Goal: Task Accomplishment & Management: Complete application form

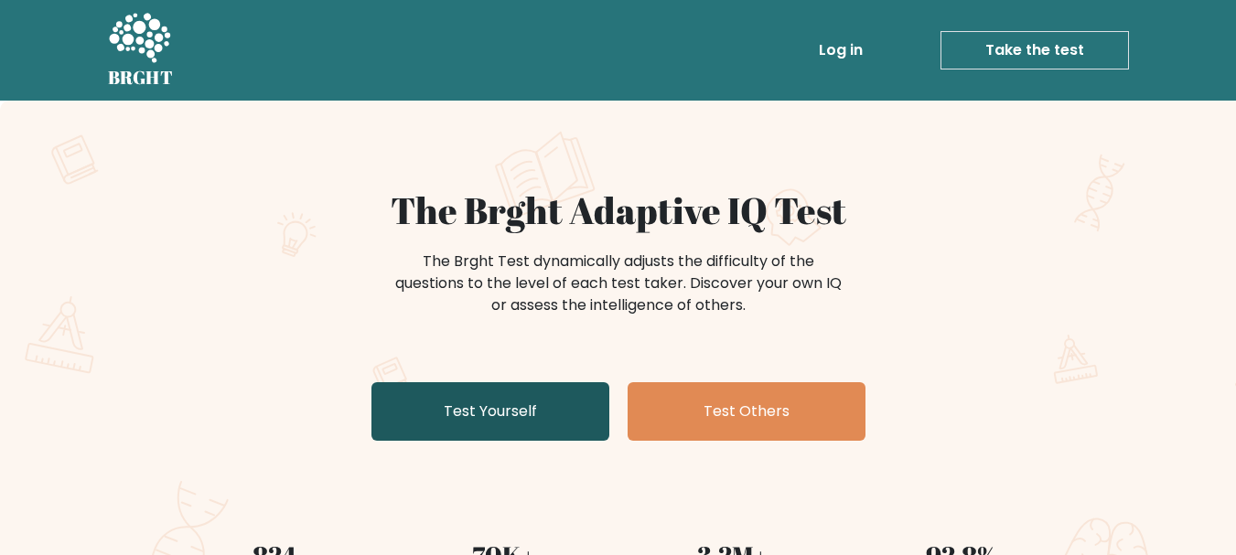
click at [501, 409] on link "Test Yourself" at bounding box center [490, 411] width 238 height 59
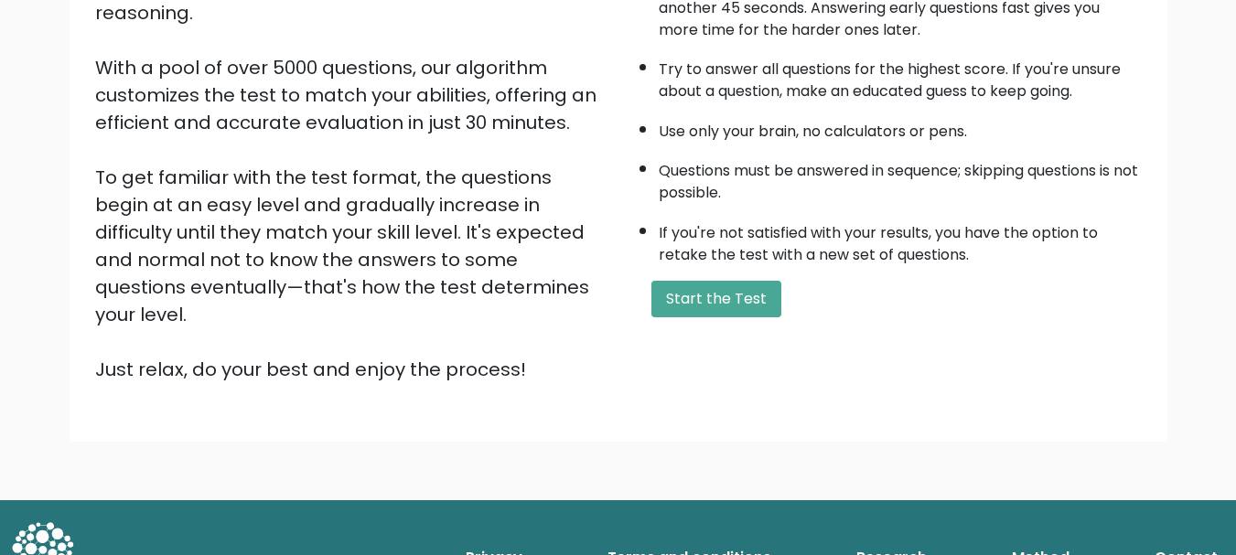
scroll to position [283, 0]
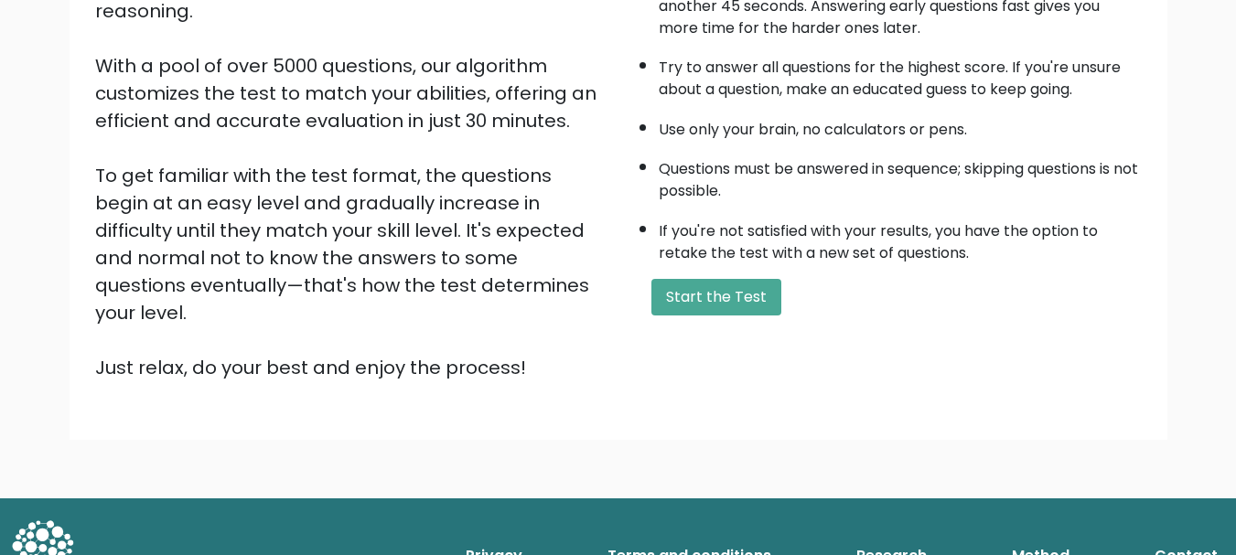
click at [731, 310] on button "Start the Test" at bounding box center [716, 297] width 130 height 37
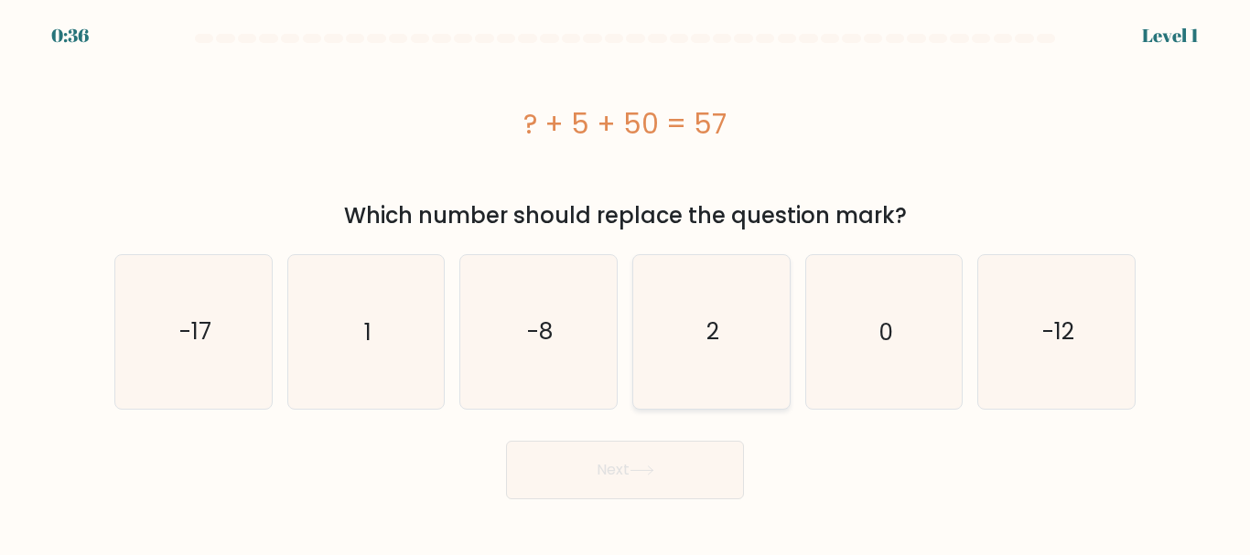
click at [675, 307] on icon "2" at bounding box center [711, 331] width 153 height 153
click at [626, 283] on input "d. 2" at bounding box center [625, 280] width 1 height 5
radio input "true"
click at [582, 477] on button "Next" at bounding box center [625, 470] width 238 height 59
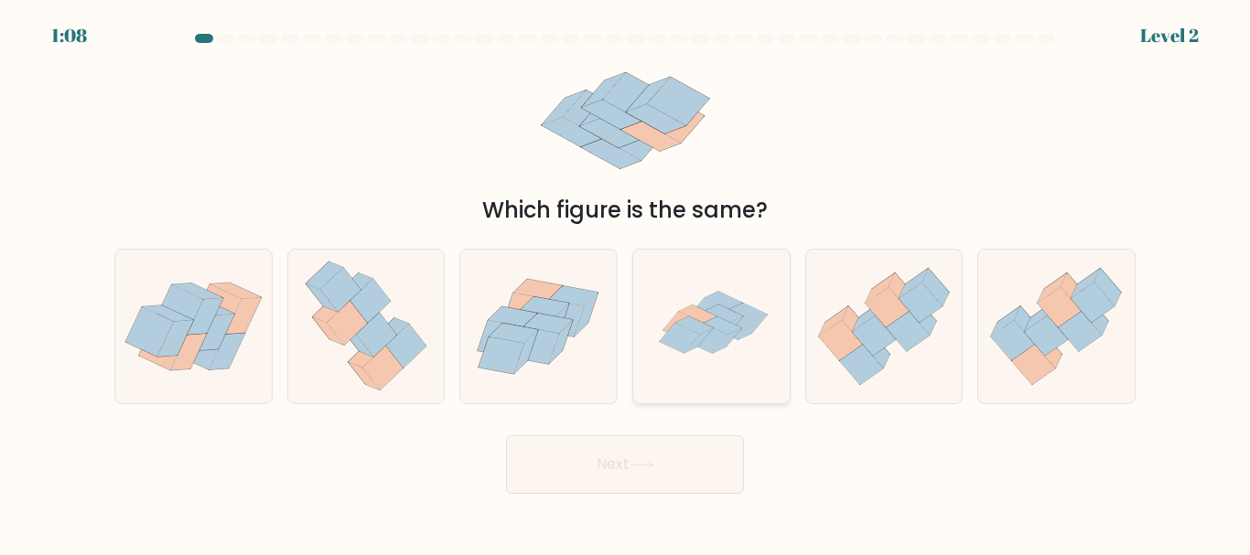
click at [763, 323] on icon at bounding box center [711, 326] width 153 height 153
click at [626, 283] on input "d." at bounding box center [625, 280] width 1 height 5
radio input "true"
click at [613, 484] on button "Next" at bounding box center [625, 465] width 238 height 59
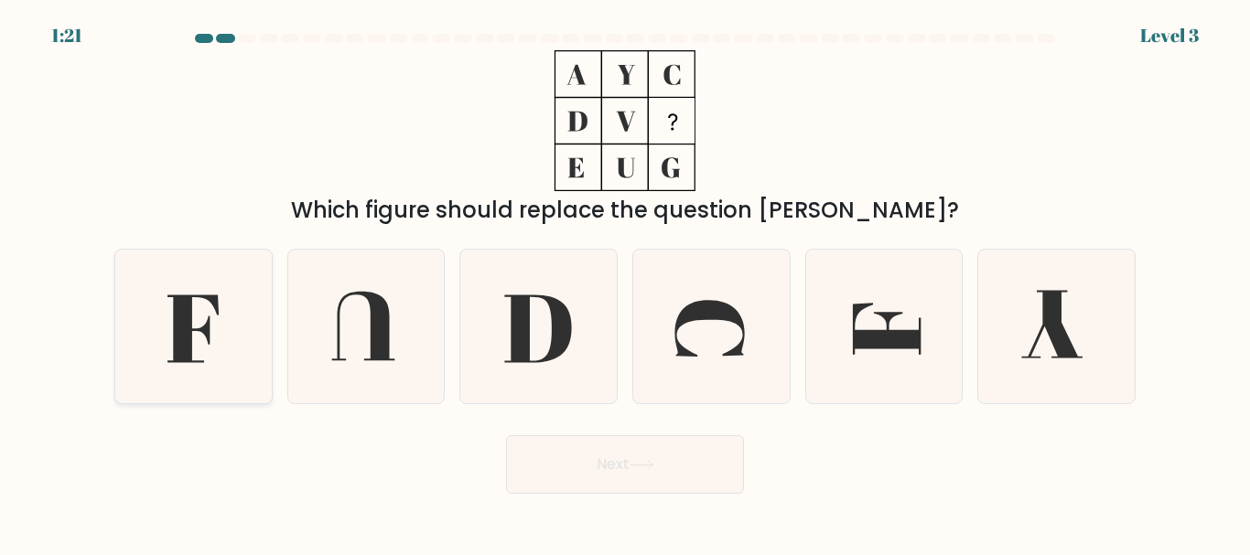
click at [221, 325] on icon at bounding box center [193, 326] width 153 height 153
click at [625, 283] on input "a." at bounding box center [625, 280] width 1 height 5
radio input "true"
click at [565, 481] on button "Next" at bounding box center [625, 465] width 238 height 59
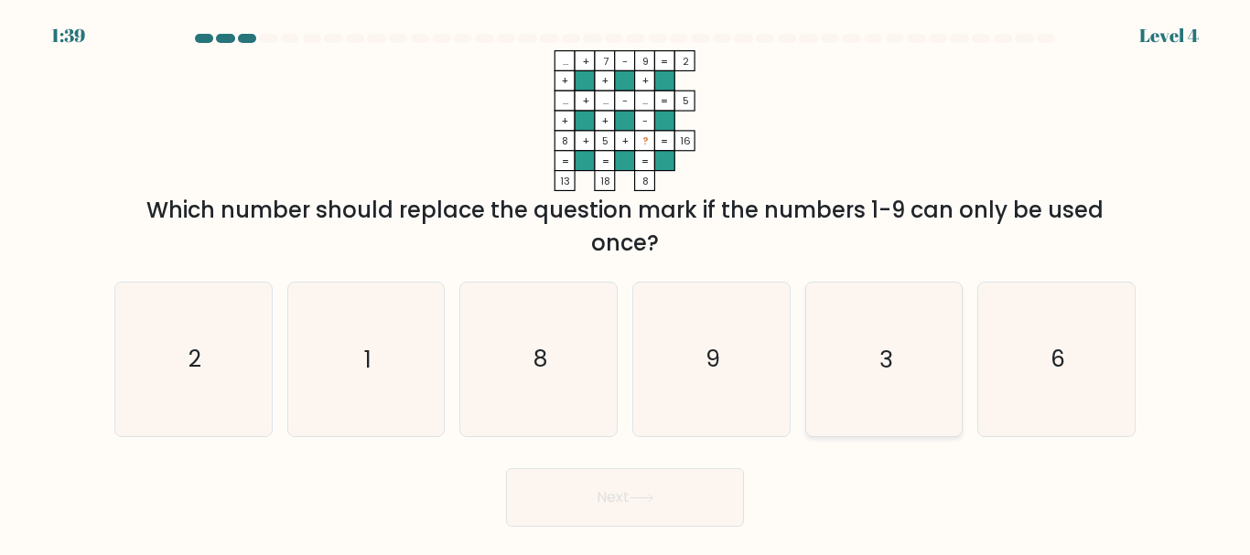
click at [872, 350] on icon "3" at bounding box center [883, 359] width 153 height 153
click at [626, 283] on input "e. 3" at bounding box center [625, 280] width 1 height 5
radio input "true"
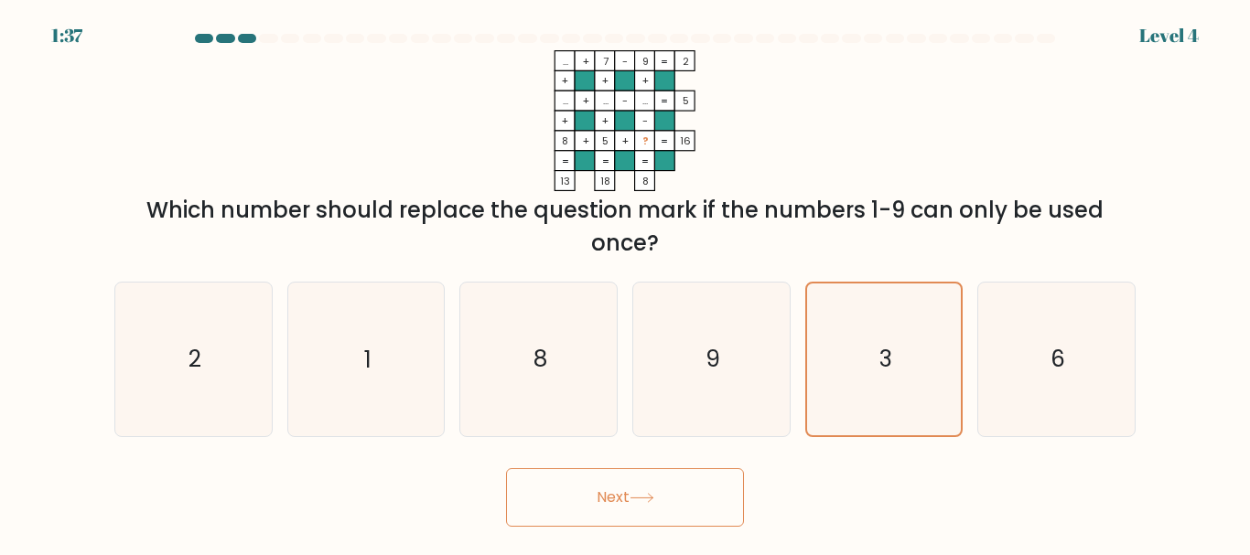
click at [664, 488] on button "Next" at bounding box center [625, 497] width 238 height 59
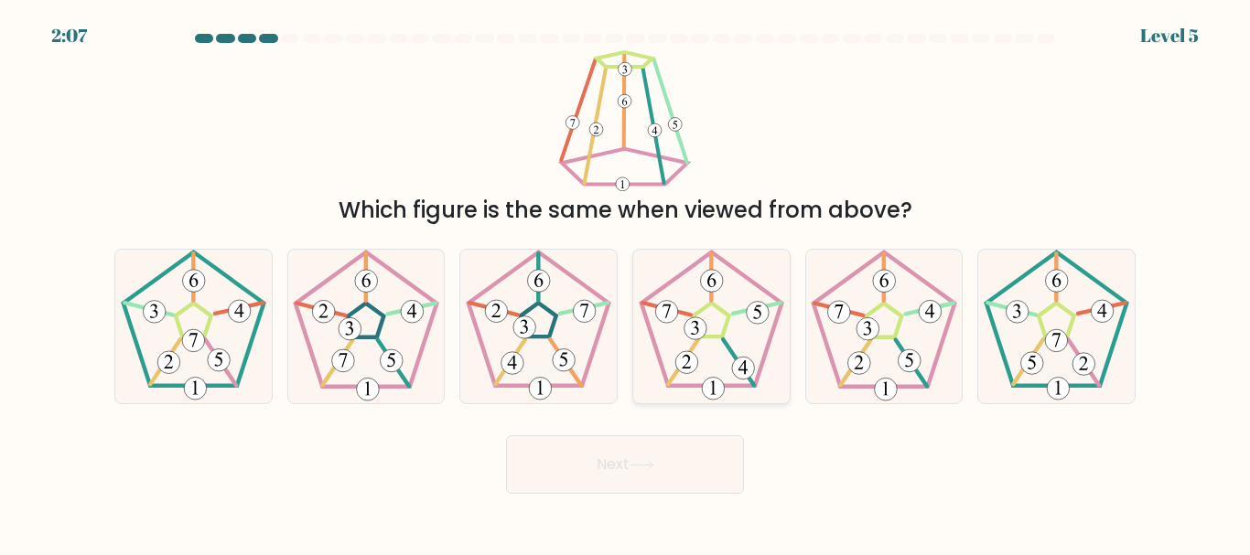
click at [724, 311] on 231 at bounding box center [712, 321] width 36 height 34
click at [626, 283] on input "d." at bounding box center [625, 280] width 1 height 5
radio input "true"
click at [597, 467] on button "Next" at bounding box center [625, 465] width 238 height 59
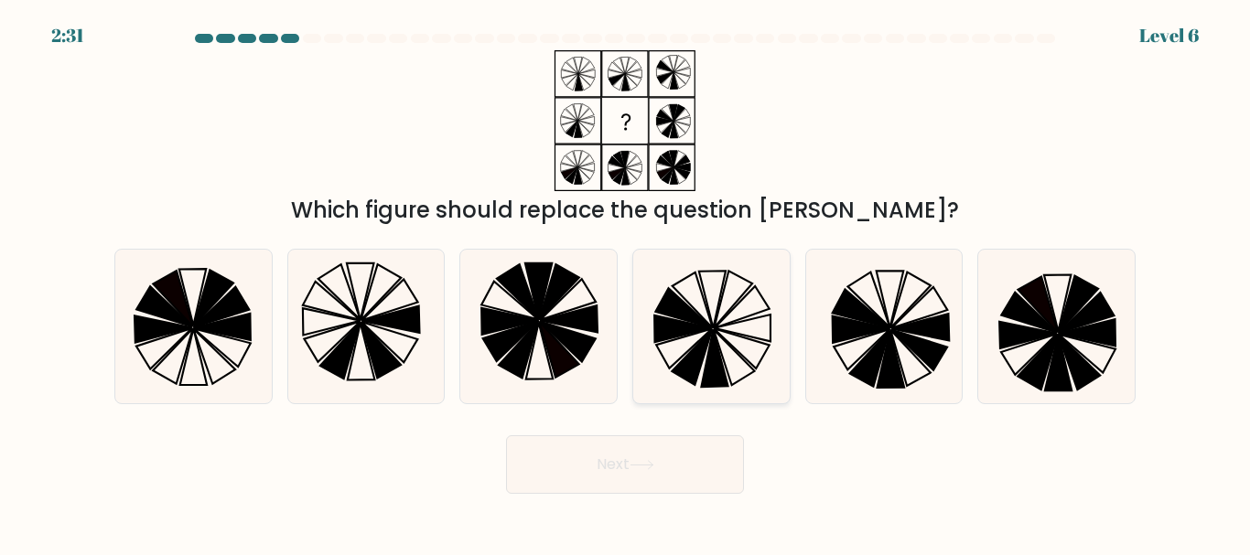
click at [690, 288] on icon at bounding box center [711, 326] width 153 height 153
click at [626, 283] on input "d." at bounding box center [625, 280] width 1 height 5
radio input "true"
click at [571, 458] on button "Next" at bounding box center [625, 465] width 238 height 59
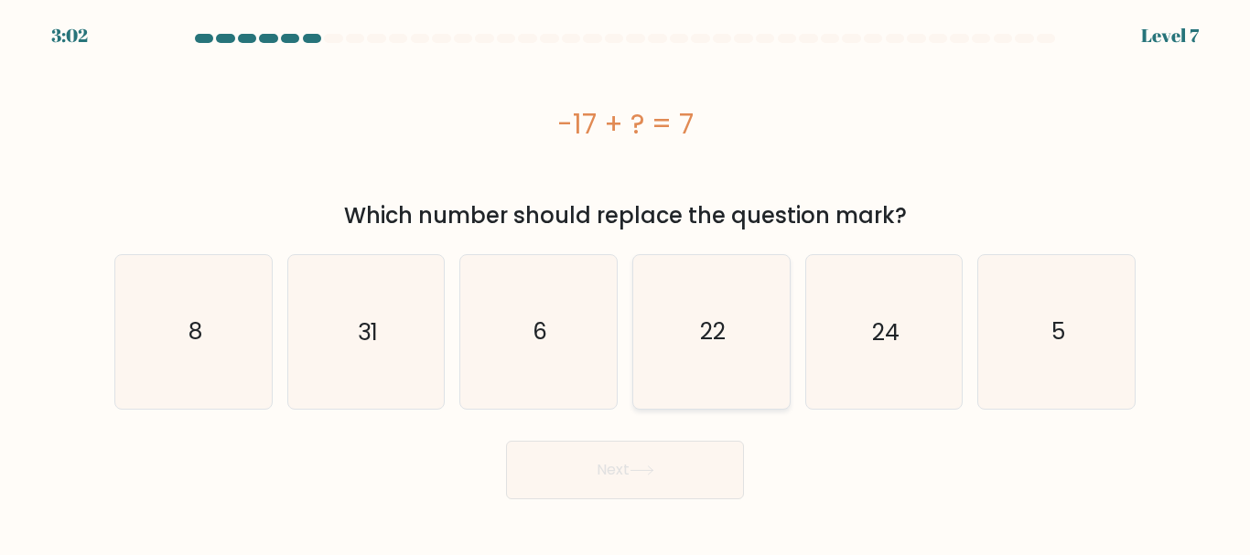
click at [708, 301] on icon "22" at bounding box center [711, 331] width 153 height 153
click at [626, 283] on input "d. 22" at bounding box center [625, 280] width 1 height 5
radio input "true"
click at [944, 332] on icon "24" at bounding box center [883, 331] width 153 height 153
click at [626, 283] on input "e. 24" at bounding box center [625, 280] width 1 height 5
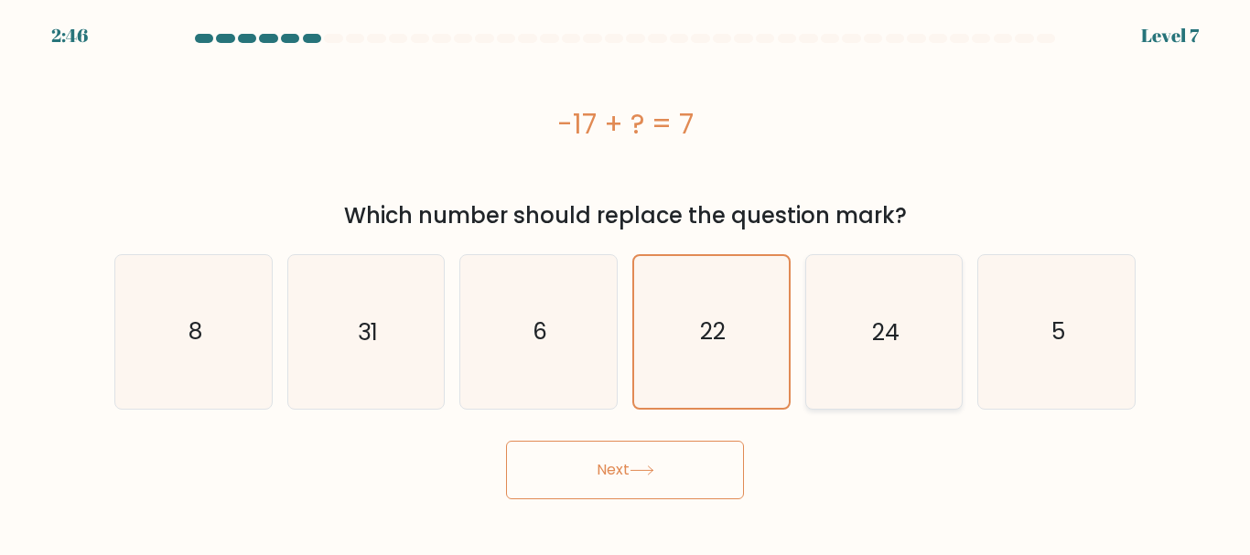
radio input "true"
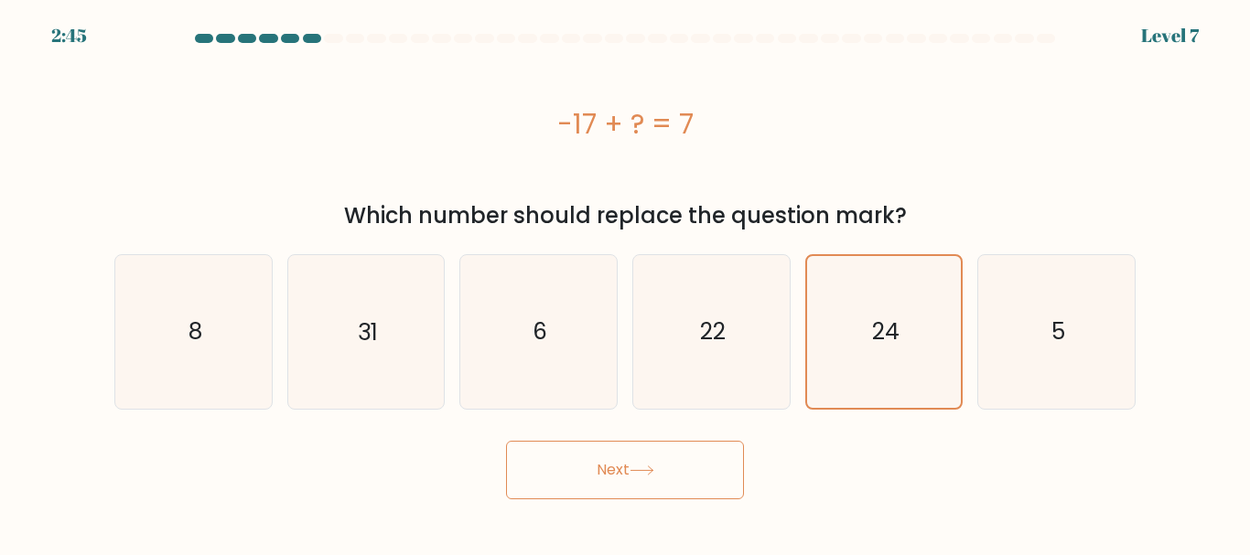
click at [609, 459] on button "Next" at bounding box center [625, 470] width 238 height 59
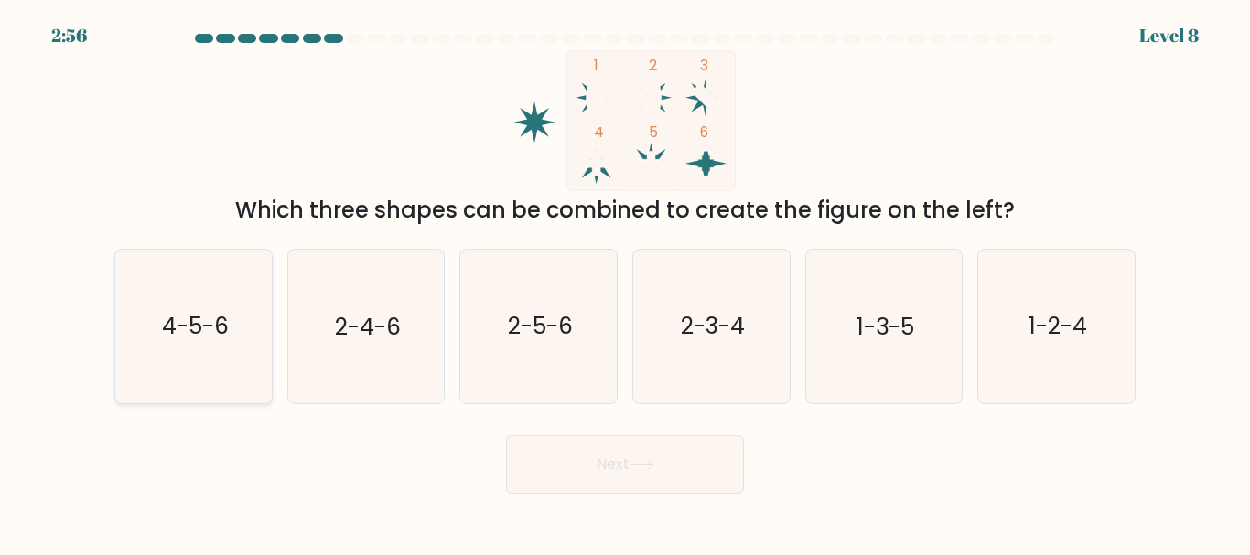
click at [201, 332] on text "4-5-6" at bounding box center [194, 327] width 67 height 32
click at [625, 283] on input "a. 4-5-6" at bounding box center [625, 280] width 1 height 5
radio input "true"
click at [586, 457] on button "Next" at bounding box center [625, 465] width 238 height 59
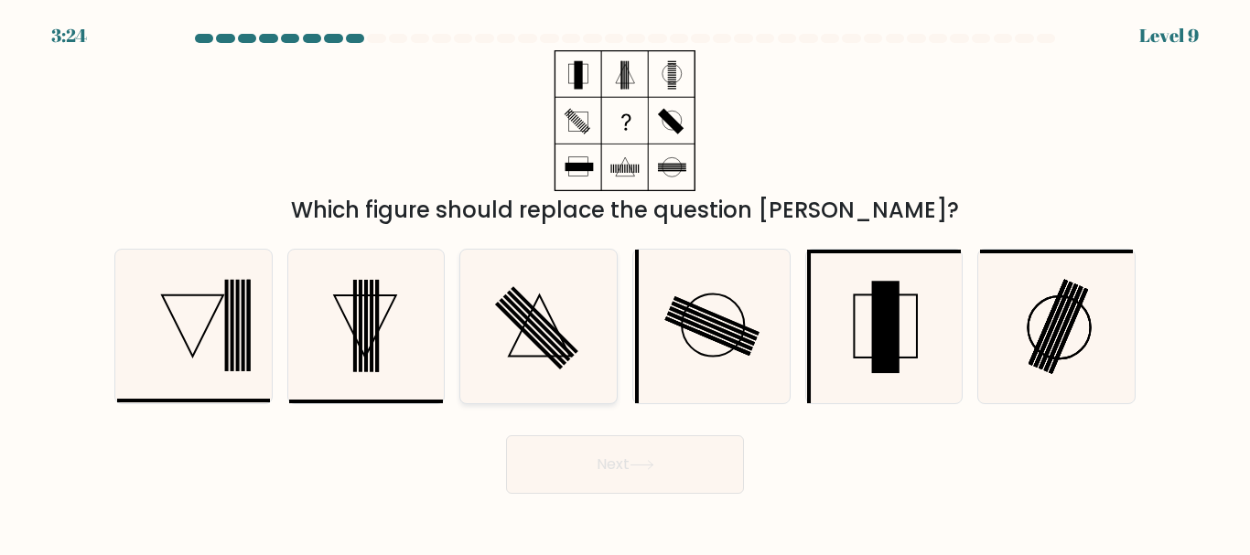
click at [546, 285] on icon at bounding box center [538, 326] width 153 height 153
click at [625, 283] on input "c." at bounding box center [625, 280] width 1 height 5
radio input "true"
click at [616, 470] on button "Next" at bounding box center [625, 465] width 238 height 59
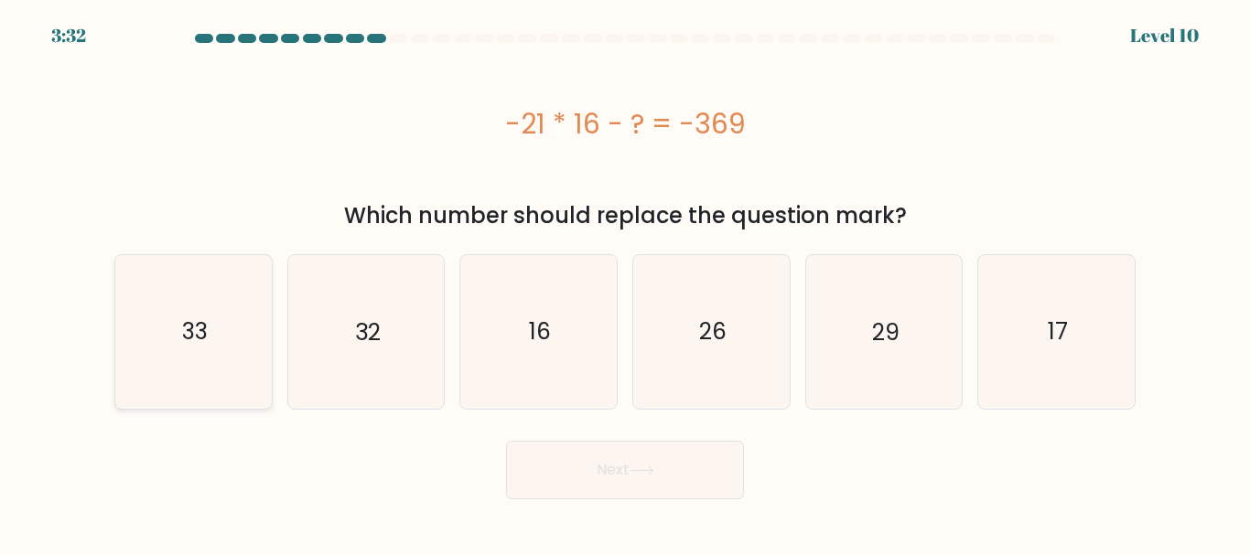
click at [243, 311] on icon "33" at bounding box center [193, 331] width 153 height 153
click at [625, 283] on input "a. 33" at bounding box center [625, 280] width 1 height 5
radio input "true"
click at [612, 479] on button "Next" at bounding box center [625, 470] width 238 height 59
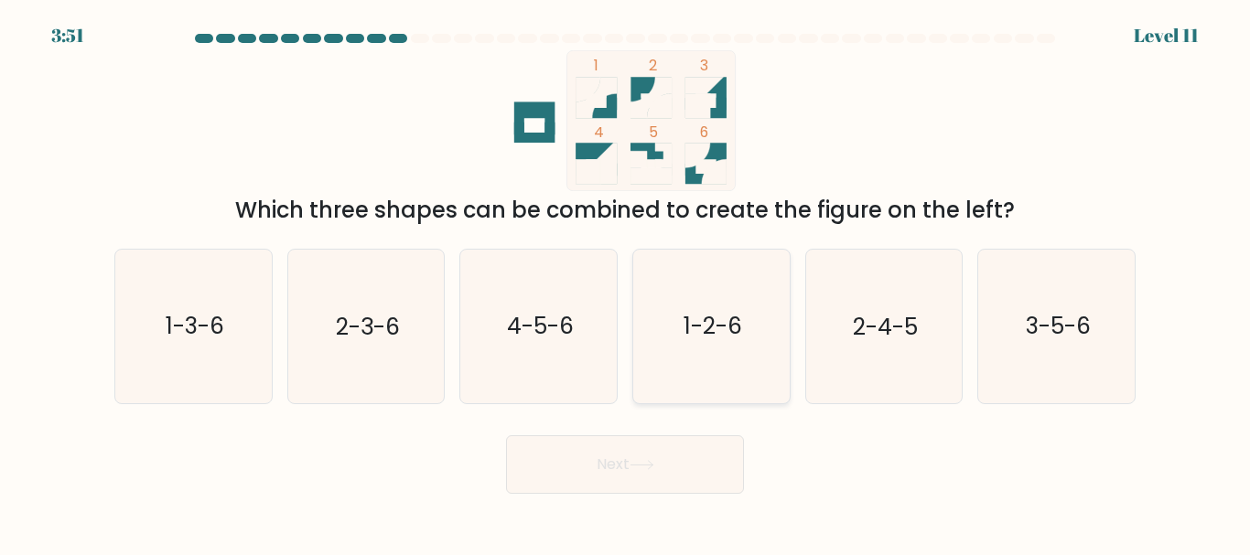
click at [702, 329] on text "1-2-6" at bounding box center [712, 327] width 59 height 32
click at [626, 283] on input "d. 1-2-6" at bounding box center [625, 280] width 1 height 5
radio input "true"
click at [652, 468] on icon at bounding box center [641, 465] width 22 height 8
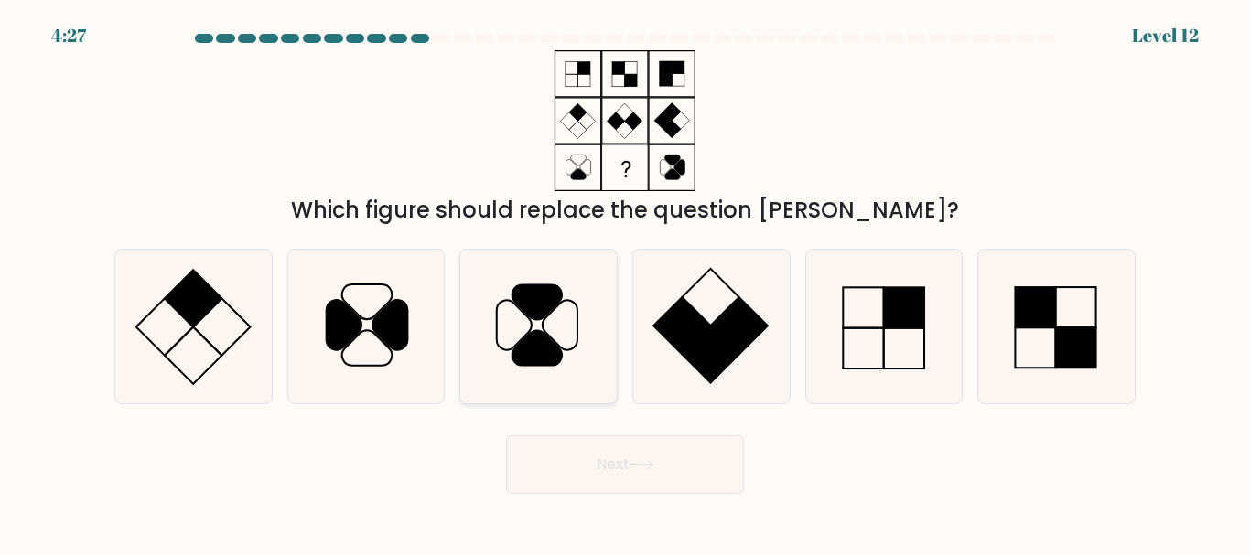
click at [545, 298] on icon at bounding box center [536, 302] width 49 height 35
click at [625, 283] on input "c." at bounding box center [625, 280] width 1 height 5
radio input "true"
click at [594, 484] on button "Next" at bounding box center [625, 465] width 238 height 59
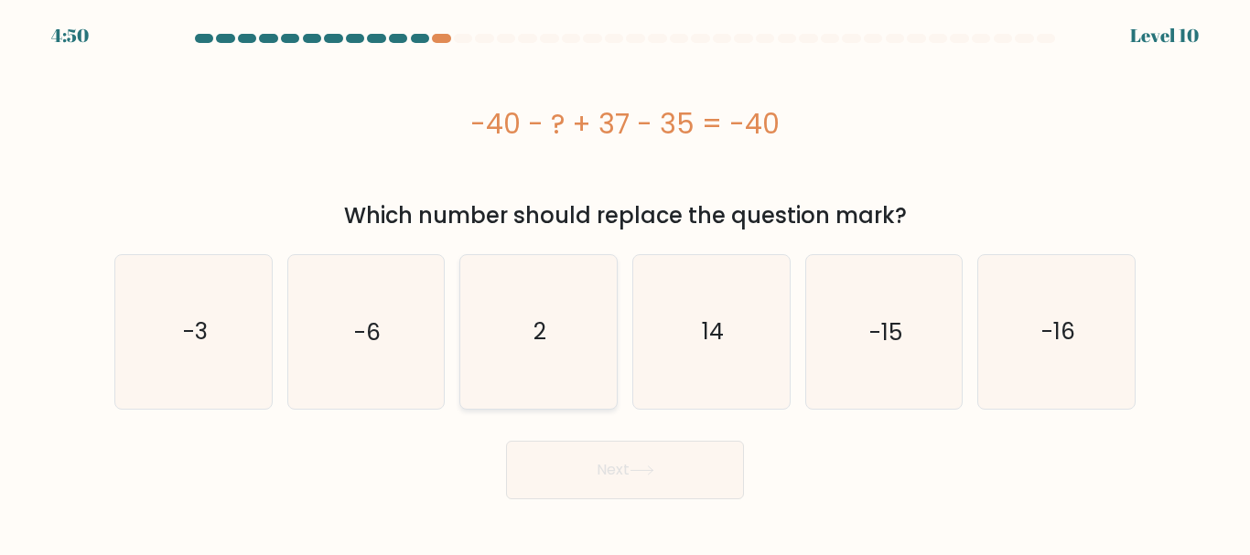
click at [544, 307] on icon "2" at bounding box center [538, 331] width 153 height 153
click at [625, 283] on input "c. 2" at bounding box center [625, 280] width 1 height 5
radio input "true"
click at [596, 488] on button "Next" at bounding box center [625, 470] width 238 height 59
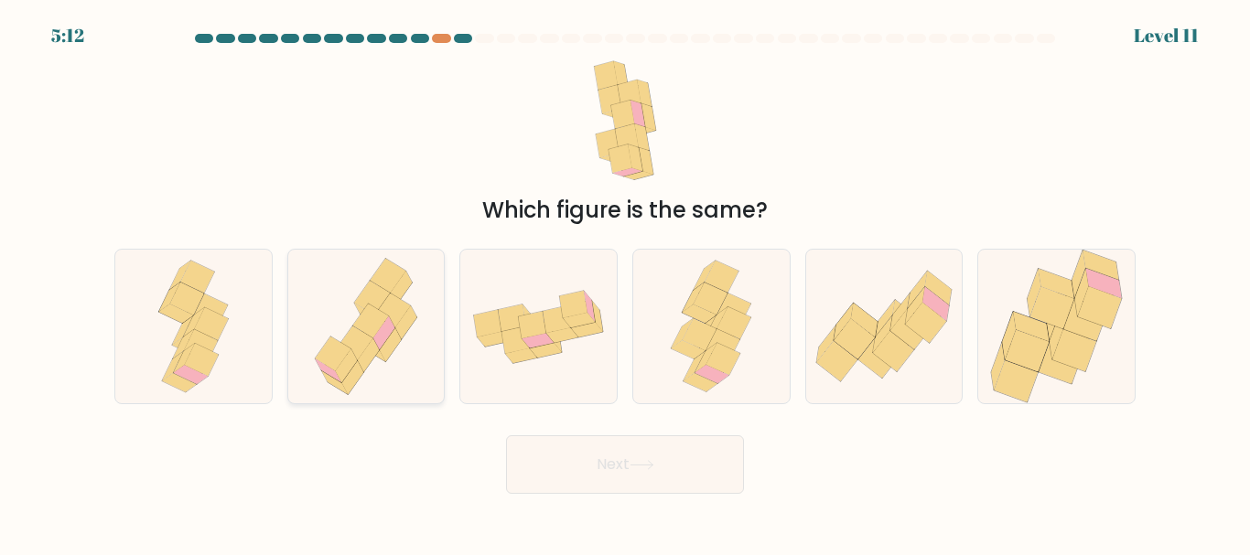
click at [397, 317] on icon at bounding box center [393, 311] width 36 height 34
click at [625, 283] on input "b." at bounding box center [625, 280] width 1 height 5
radio input "true"
click at [565, 323] on icon at bounding box center [556, 319] width 27 height 27
click at [625, 283] on input "c." at bounding box center [625, 280] width 1 height 5
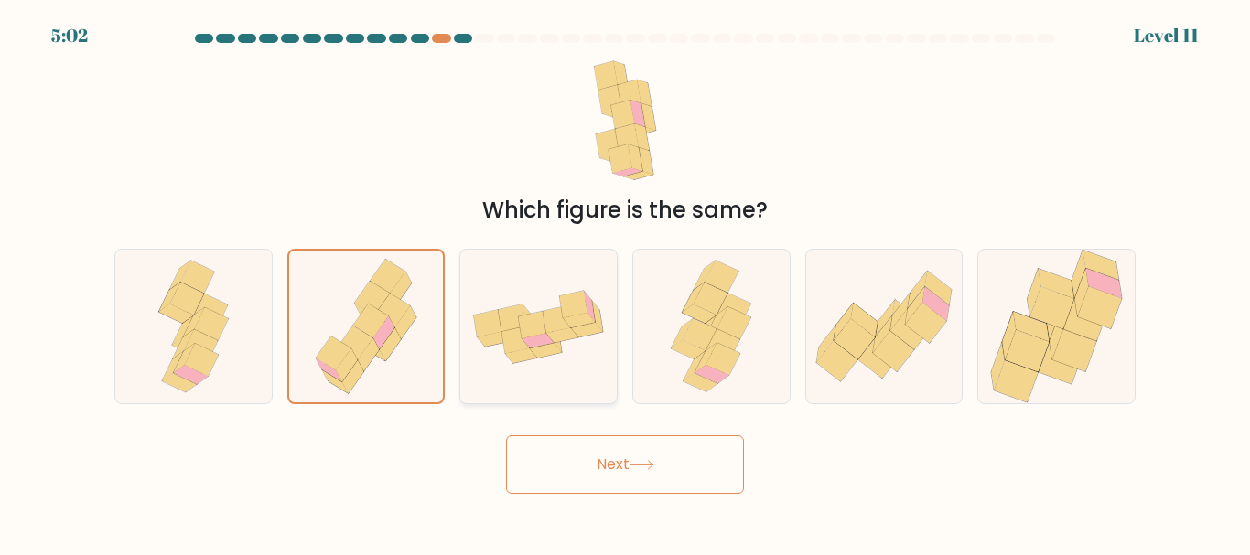
radio input "true"
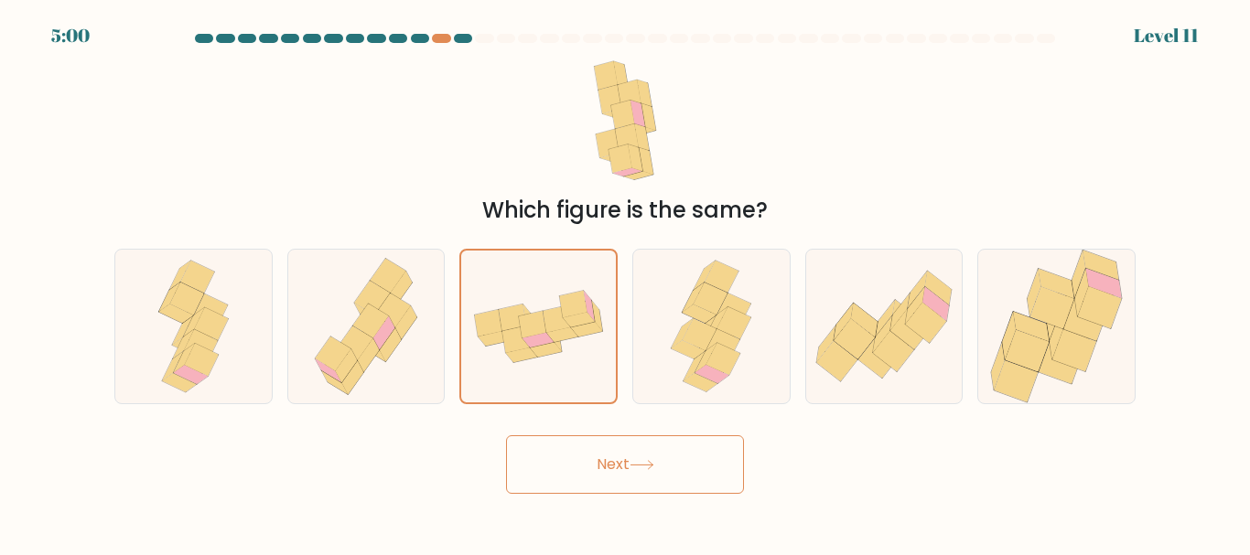
click at [662, 468] on button "Next" at bounding box center [625, 465] width 238 height 59
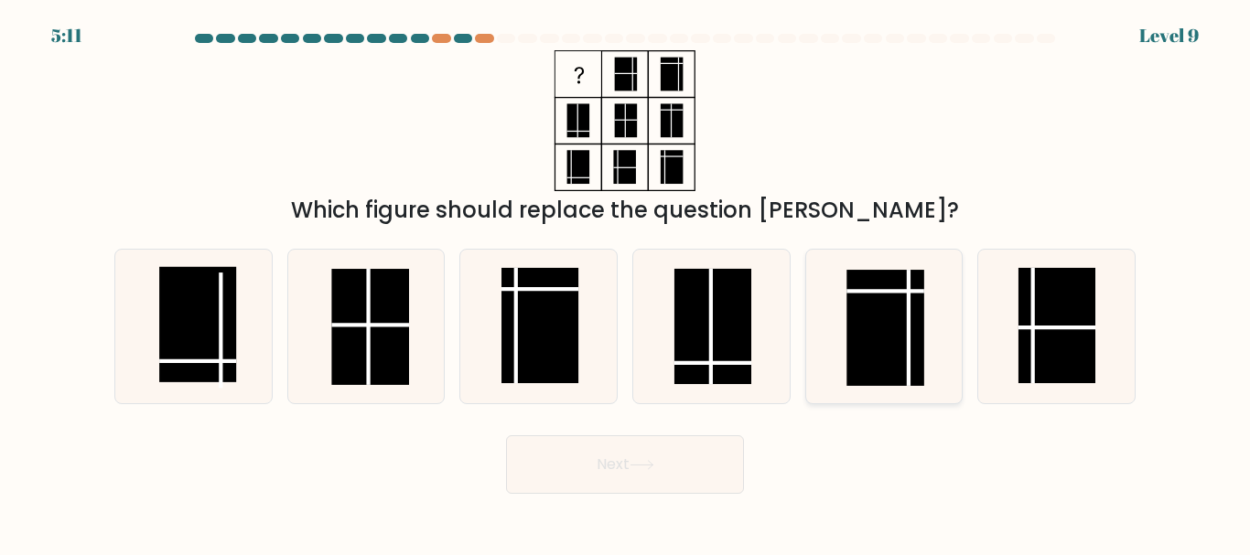
click at [858, 283] on rect at bounding box center [884, 327] width 77 height 115
click at [626, 283] on input "e." at bounding box center [625, 280] width 1 height 5
radio input "true"
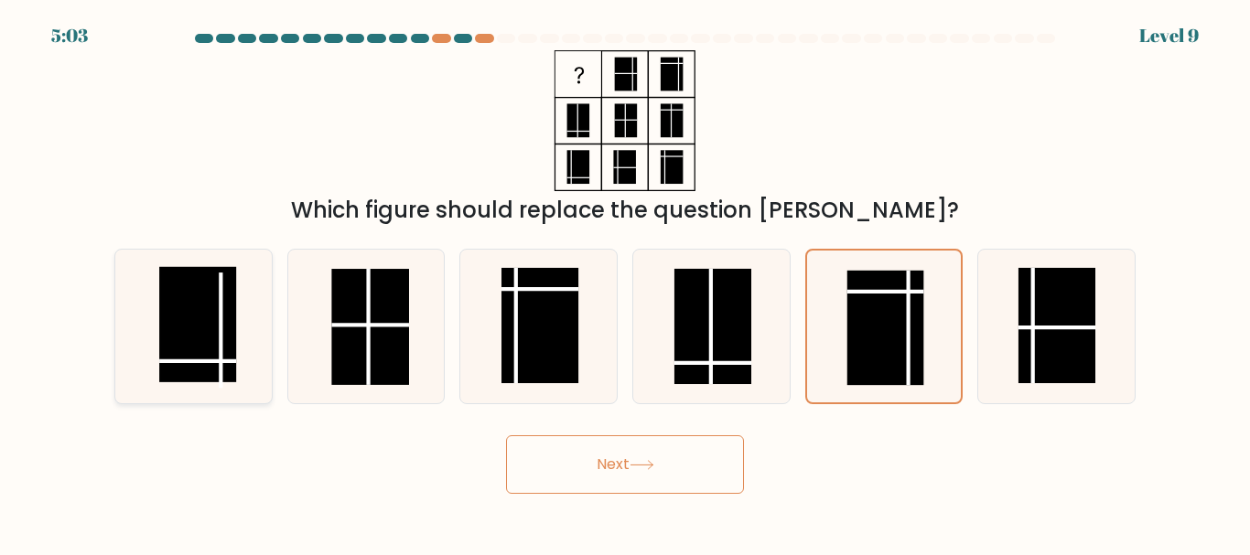
click at [229, 340] on rect at bounding box center [197, 324] width 77 height 115
click at [625, 283] on input "a." at bounding box center [625, 280] width 1 height 5
radio input "true"
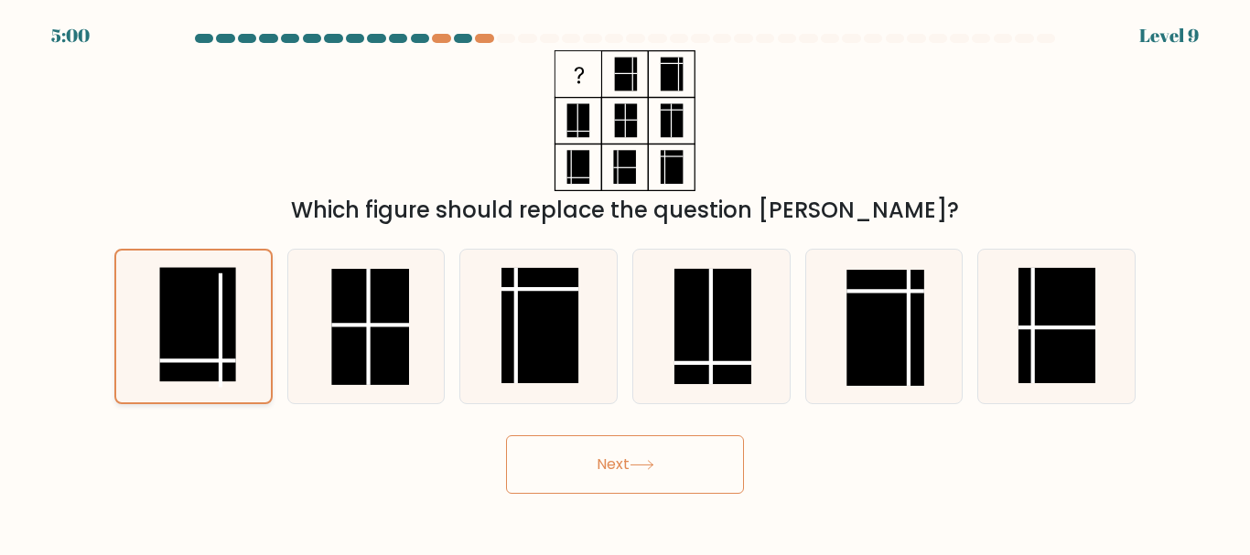
click at [191, 350] on rect at bounding box center [197, 325] width 76 height 114
click at [625, 283] on input "a." at bounding box center [625, 280] width 1 height 5
click at [578, 475] on button "Next" at bounding box center [625, 465] width 238 height 59
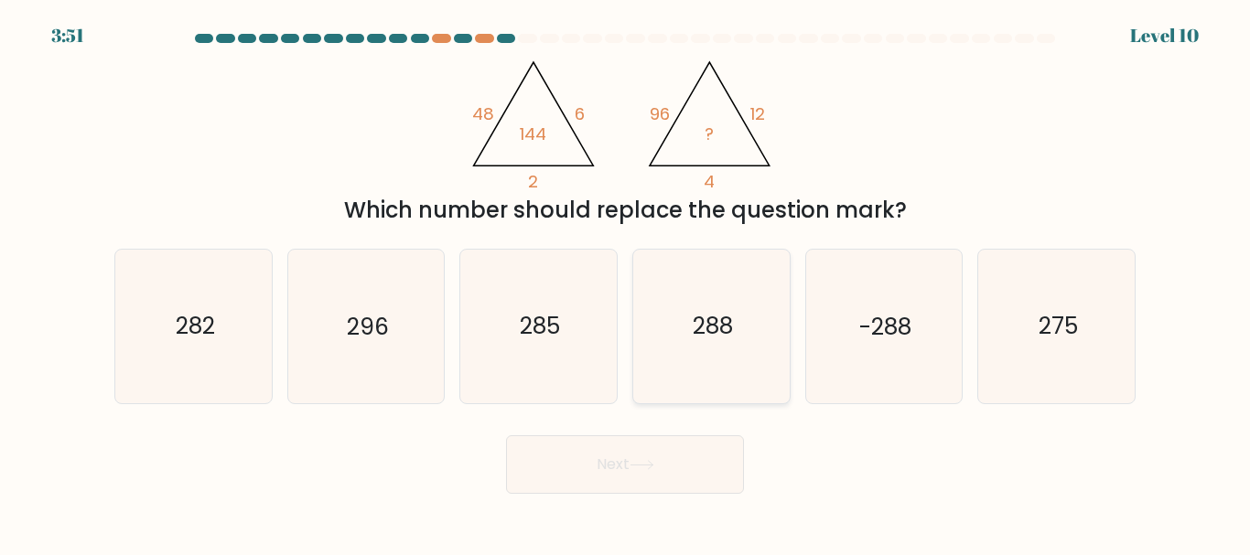
click at [689, 312] on icon "288" at bounding box center [711, 326] width 153 height 153
click at [626, 283] on input "d. 288" at bounding box center [625, 280] width 1 height 5
radio input "true"
click at [656, 475] on button "Next" at bounding box center [625, 465] width 238 height 59
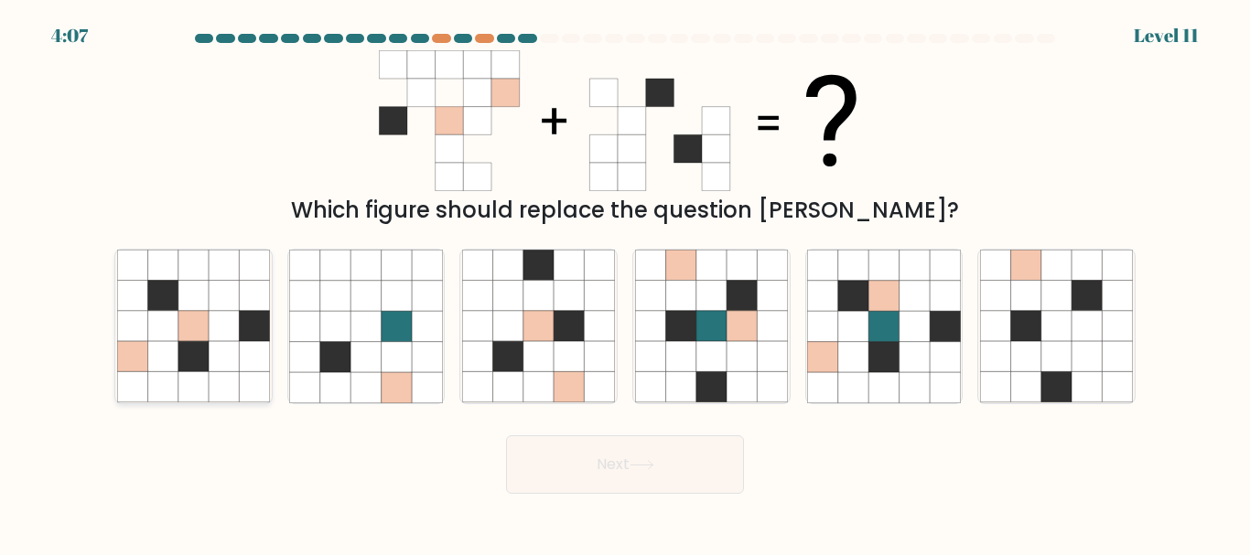
click at [217, 300] on icon at bounding box center [224, 296] width 30 height 30
click at [625, 283] on input "a." at bounding box center [625, 280] width 1 height 5
radio input "true"
click at [651, 452] on button "Next" at bounding box center [625, 465] width 238 height 59
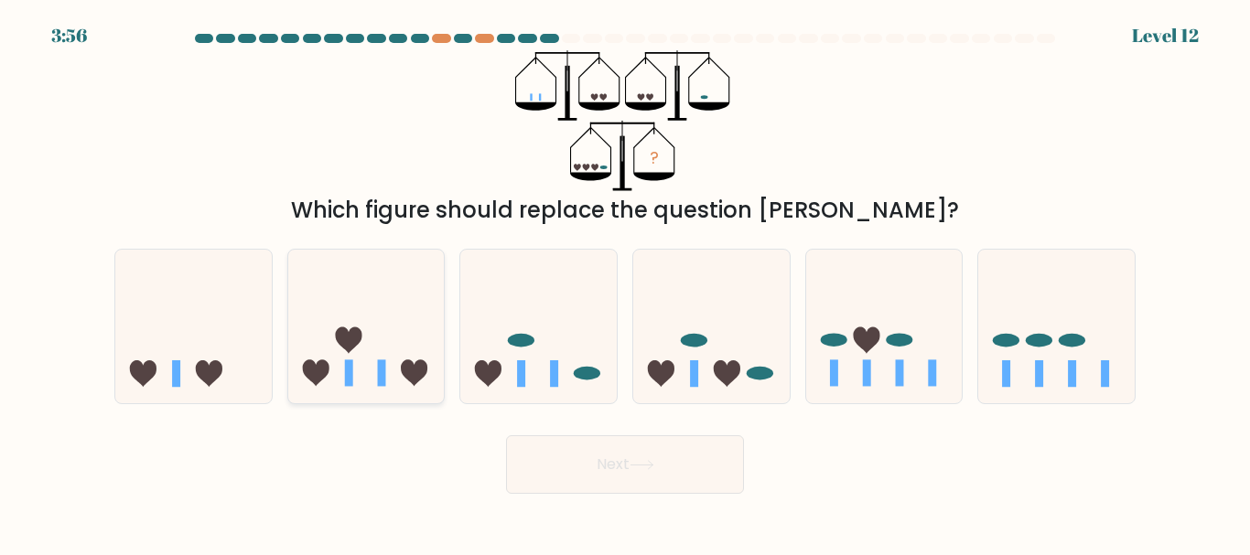
click at [378, 360] on icon at bounding box center [366, 326] width 156 height 129
click at [625, 283] on input "b." at bounding box center [625, 280] width 1 height 5
radio input "true"
click at [642, 480] on button "Next" at bounding box center [625, 465] width 238 height 59
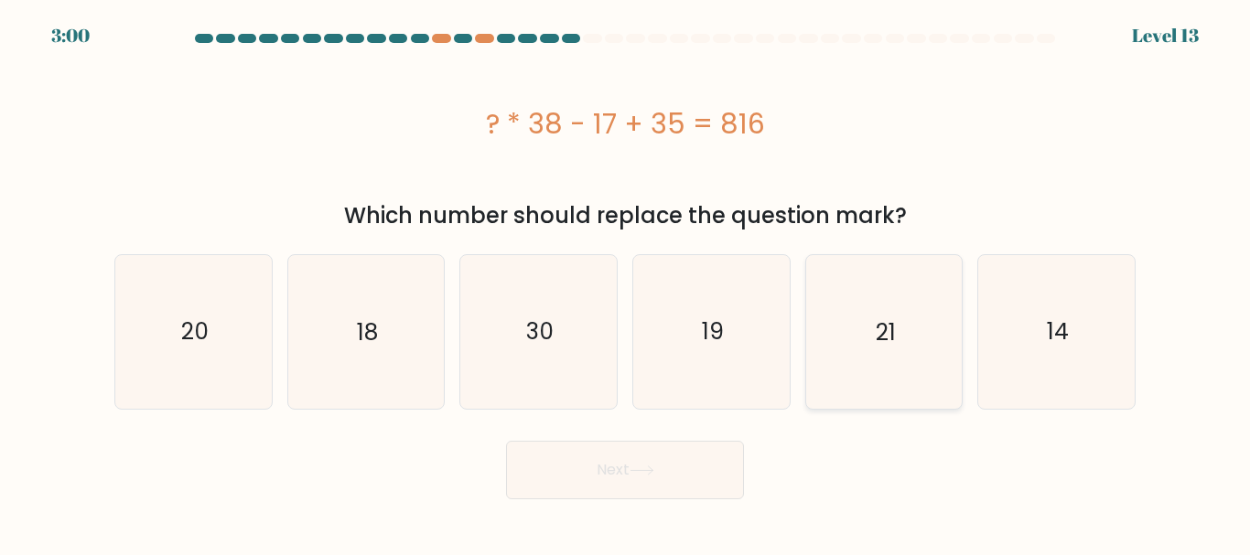
click at [921, 339] on icon "21" at bounding box center [883, 331] width 153 height 153
click at [626, 283] on input "e. 21" at bounding box center [625, 280] width 1 height 5
radio input "true"
click at [697, 479] on button "Next" at bounding box center [625, 470] width 238 height 59
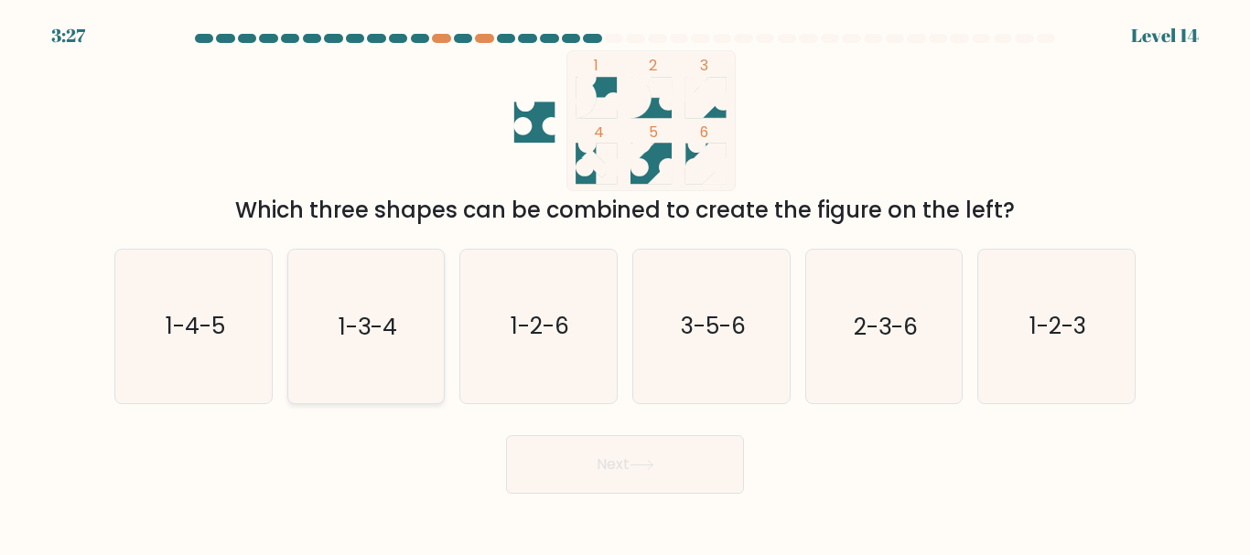
click at [401, 313] on icon "1-3-4" at bounding box center [365, 326] width 153 height 153
click at [625, 283] on input "b. 1-3-4" at bounding box center [625, 280] width 1 height 5
radio input "true"
click at [615, 479] on button "Next" at bounding box center [625, 465] width 238 height 59
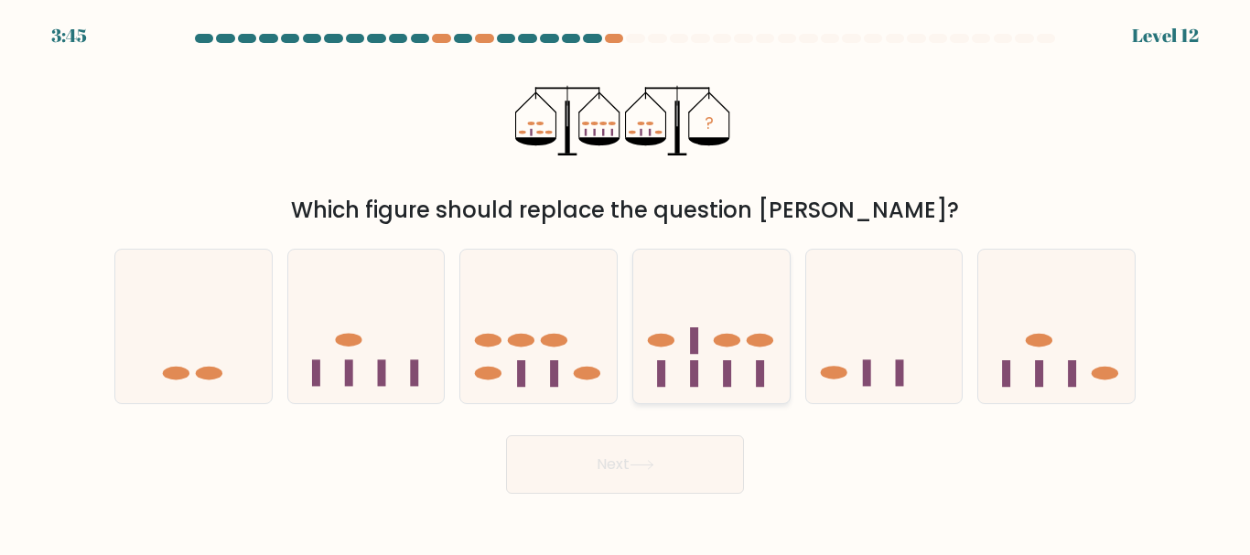
click at [701, 319] on icon at bounding box center [711, 326] width 156 height 129
click at [626, 283] on input "d." at bounding box center [625, 280] width 1 height 5
radio input "true"
click at [596, 451] on button "Next" at bounding box center [625, 465] width 238 height 59
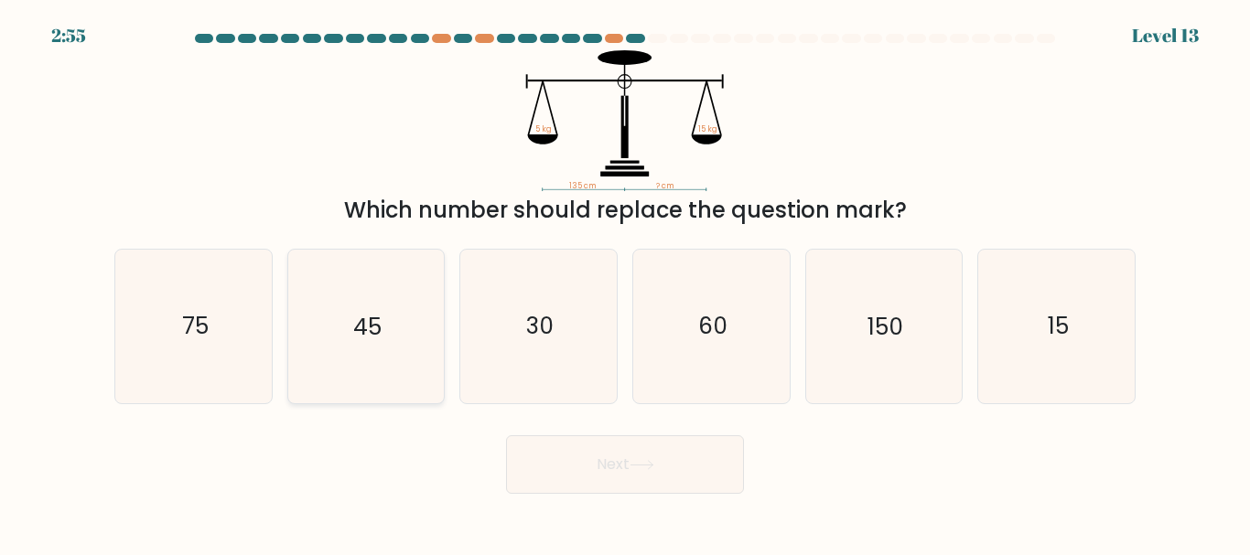
click at [375, 340] on text "45" at bounding box center [367, 327] width 28 height 32
click at [630, 487] on button "Next" at bounding box center [625, 465] width 238 height 59
click at [389, 336] on icon "45" at bounding box center [365, 326] width 153 height 153
click at [625, 283] on input "b. 45" at bounding box center [625, 280] width 1 height 5
radio input "true"
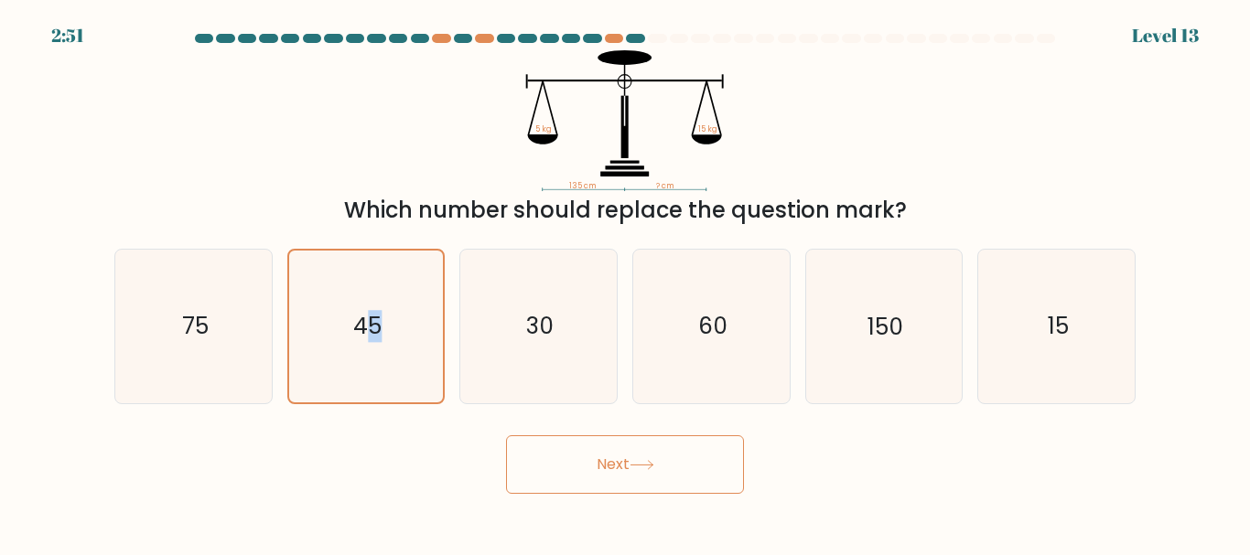
click at [554, 466] on button "Next" at bounding box center [625, 465] width 238 height 59
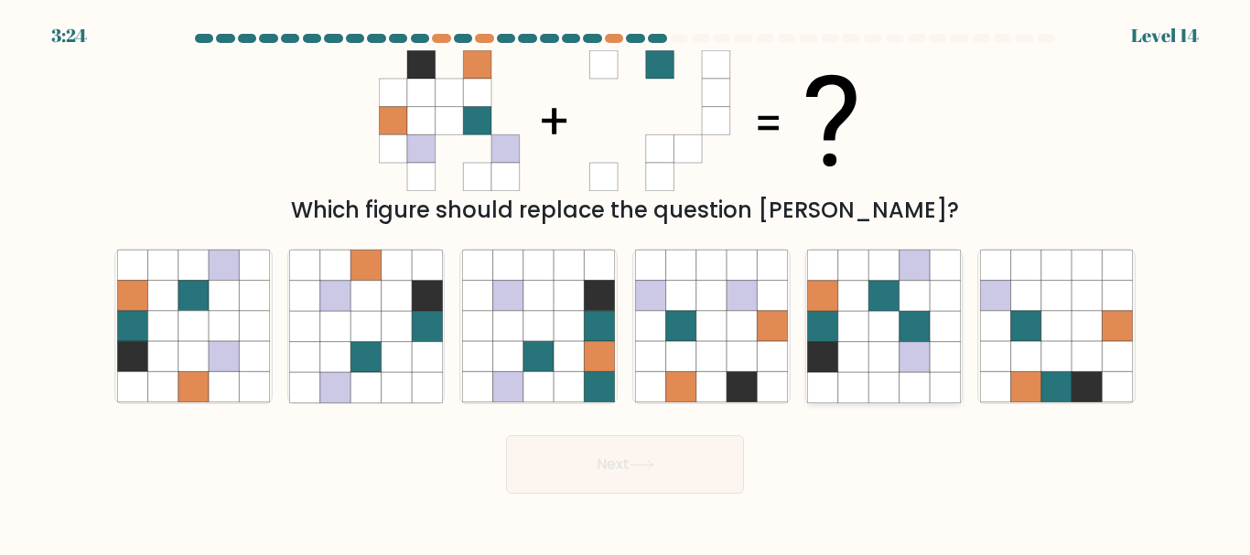
click at [882, 341] on icon at bounding box center [883, 326] width 30 height 30
click at [626, 283] on input "e." at bounding box center [625, 280] width 1 height 5
radio input "true"
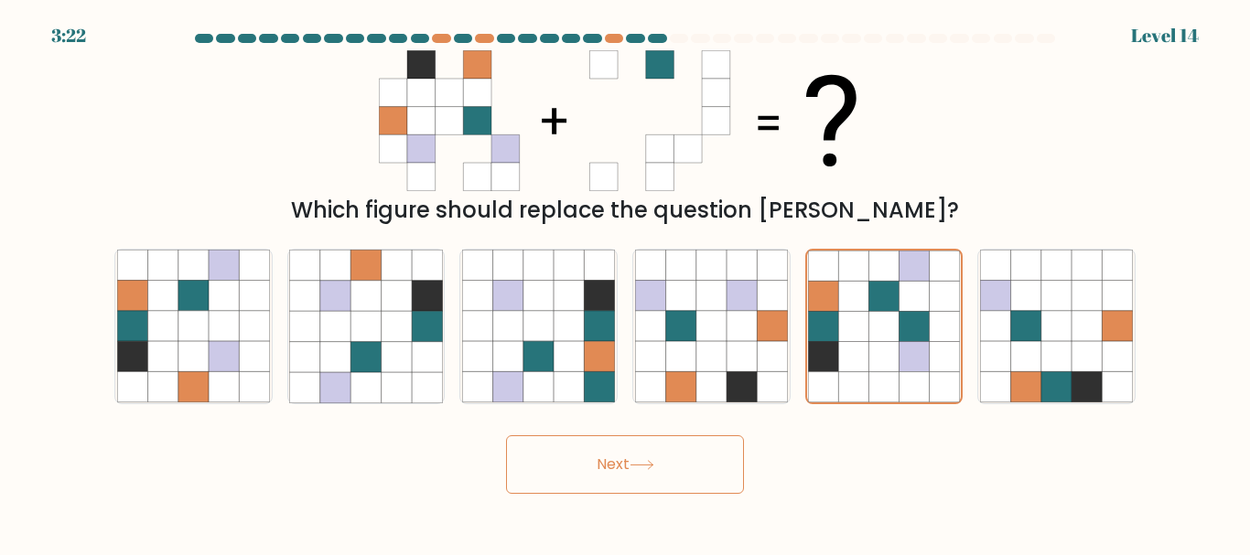
click at [653, 486] on button "Next" at bounding box center [625, 465] width 238 height 59
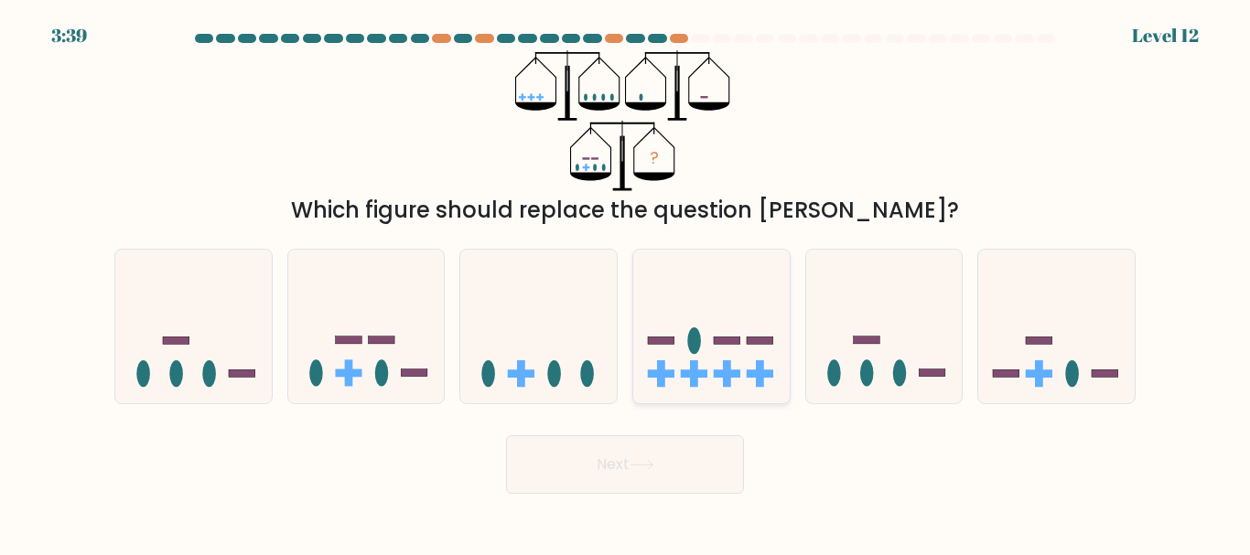
click at [747, 363] on icon at bounding box center [711, 326] width 156 height 129
click at [626, 283] on input "d." at bounding box center [625, 280] width 1 height 5
radio input "true"
click at [710, 446] on button "Next" at bounding box center [625, 465] width 238 height 59
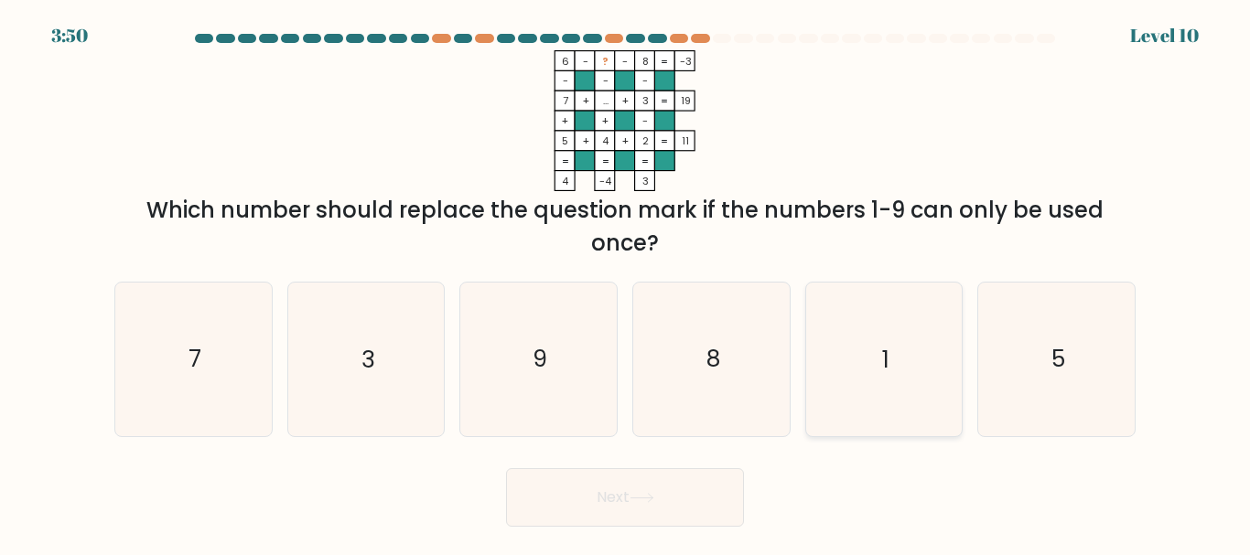
click at [901, 347] on icon "1" at bounding box center [883, 359] width 153 height 153
click at [626, 283] on input "e. 1" at bounding box center [625, 280] width 1 height 5
radio input "true"
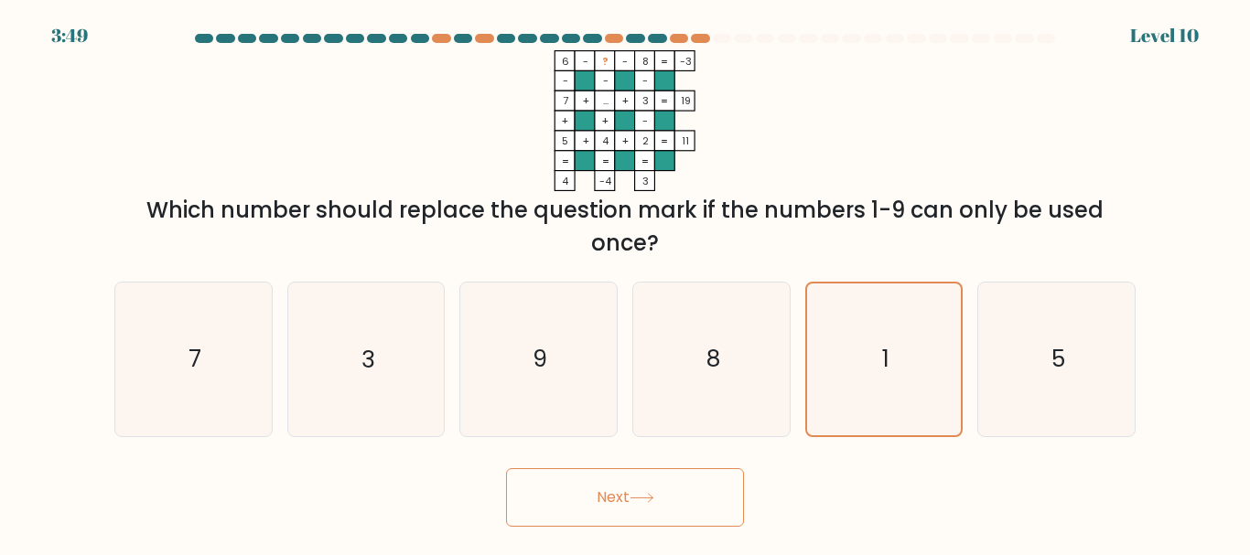
click at [589, 500] on button "Next" at bounding box center [625, 497] width 238 height 59
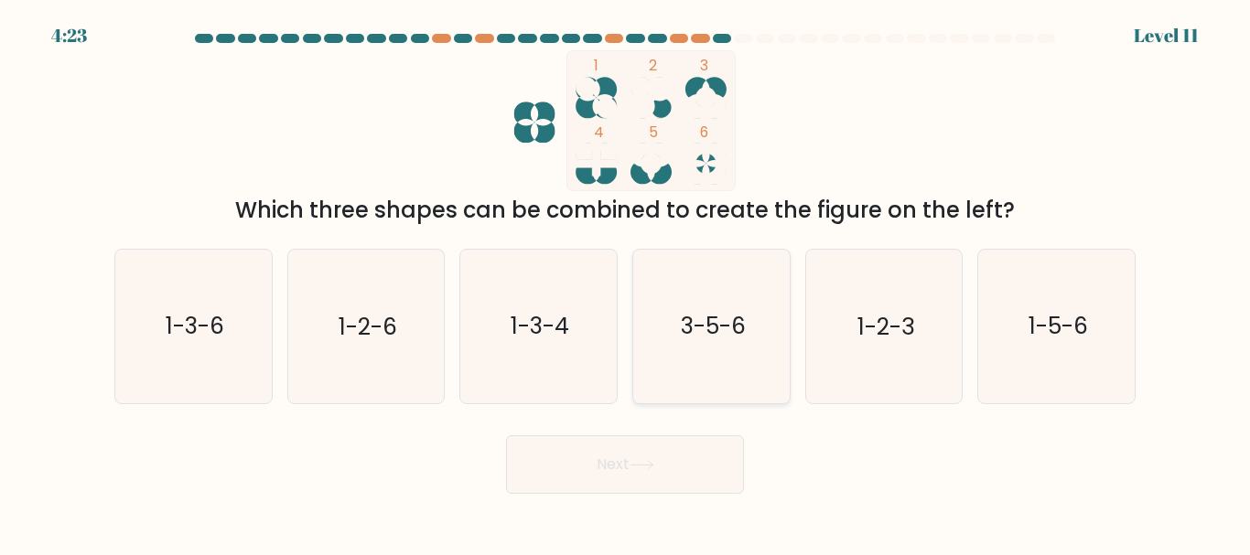
click at [726, 321] on text "3-5-6" at bounding box center [712, 327] width 65 height 32
click at [626, 283] on input "d. 3-5-6" at bounding box center [625, 280] width 1 height 5
radio input "true"
click at [638, 473] on button "Next" at bounding box center [625, 465] width 238 height 59
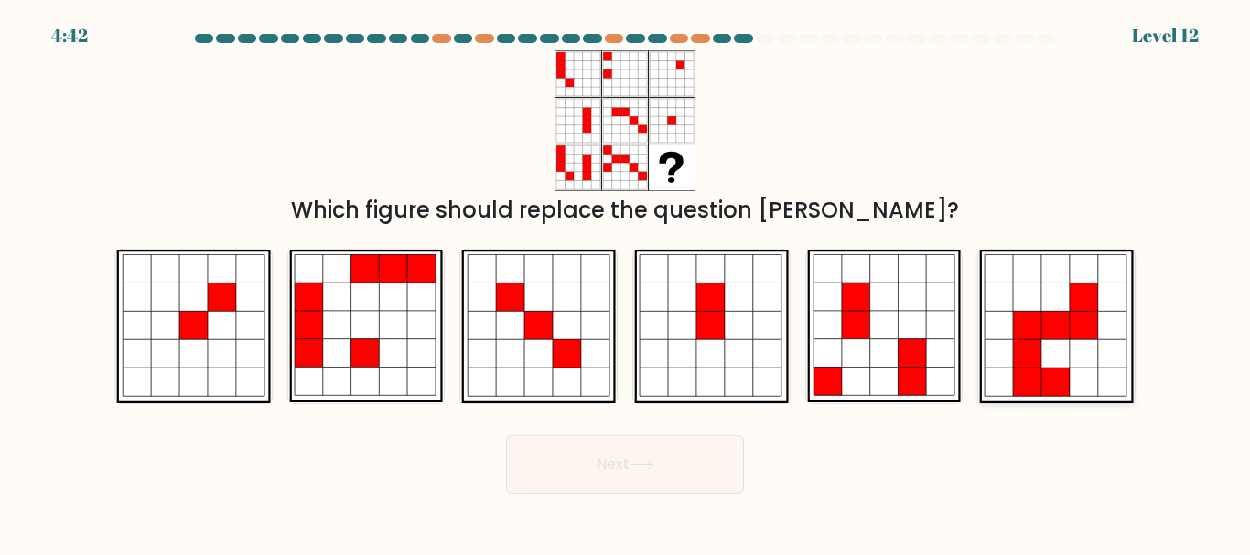
click at [1057, 279] on icon at bounding box center [1055, 269] width 28 height 28
click at [626, 279] on input "f." at bounding box center [625, 280] width 1 height 5
radio input "true"
click at [711, 459] on button "Next" at bounding box center [625, 465] width 238 height 59
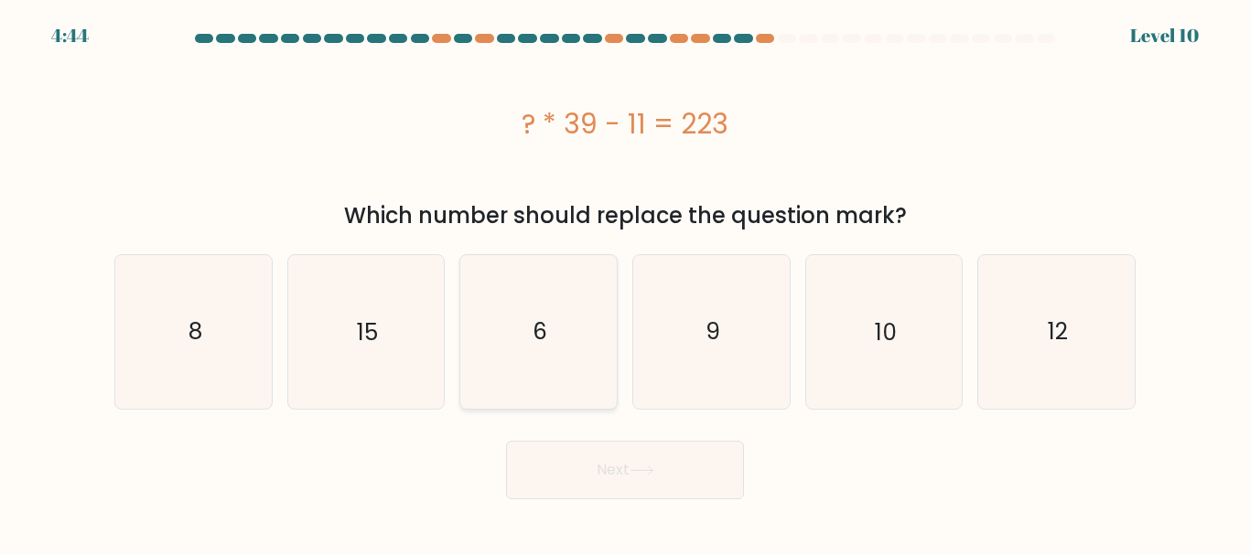
click at [568, 365] on icon "6" at bounding box center [538, 331] width 153 height 153
click at [625, 283] on input "c. 6" at bounding box center [625, 280] width 1 height 5
radio input "true"
click at [674, 479] on button "Next" at bounding box center [625, 470] width 238 height 59
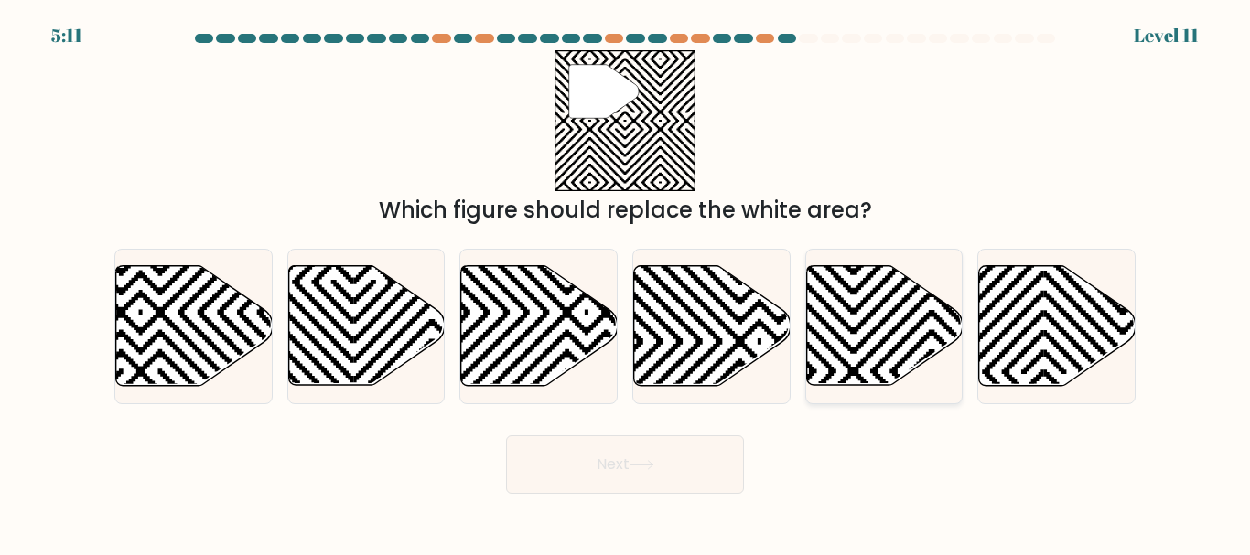
click at [854, 263] on div at bounding box center [884, 326] width 158 height 155
click at [626, 278] on input "e." at bounding box center [625, 280] width 1 height 5
radio input "true"
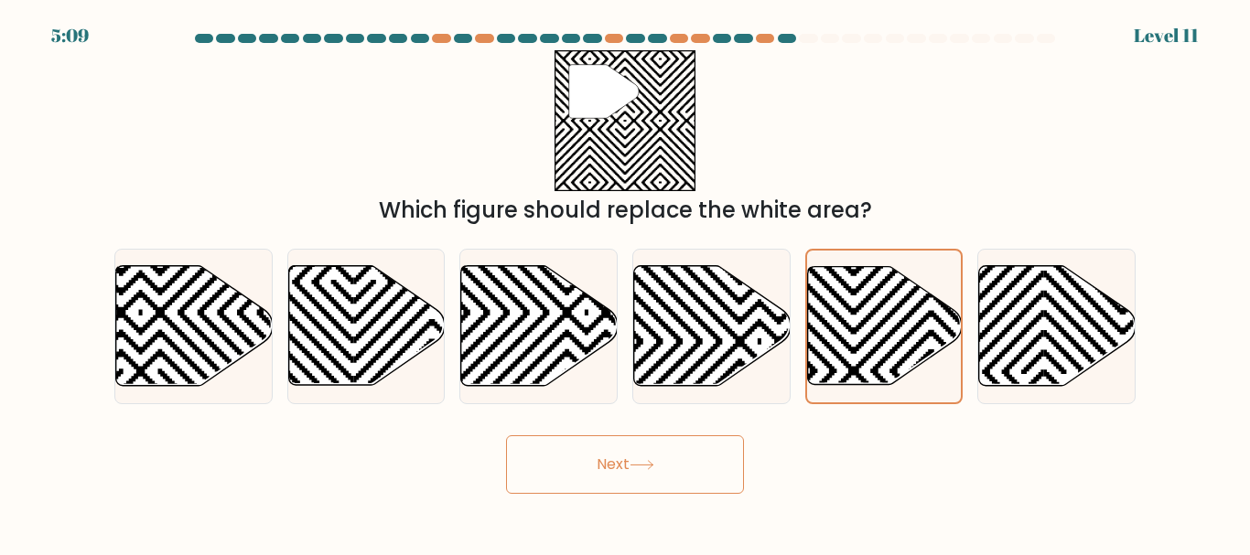
click at [574, 450] on button "Next" at bounding box center [625, 465] width 238 height 59
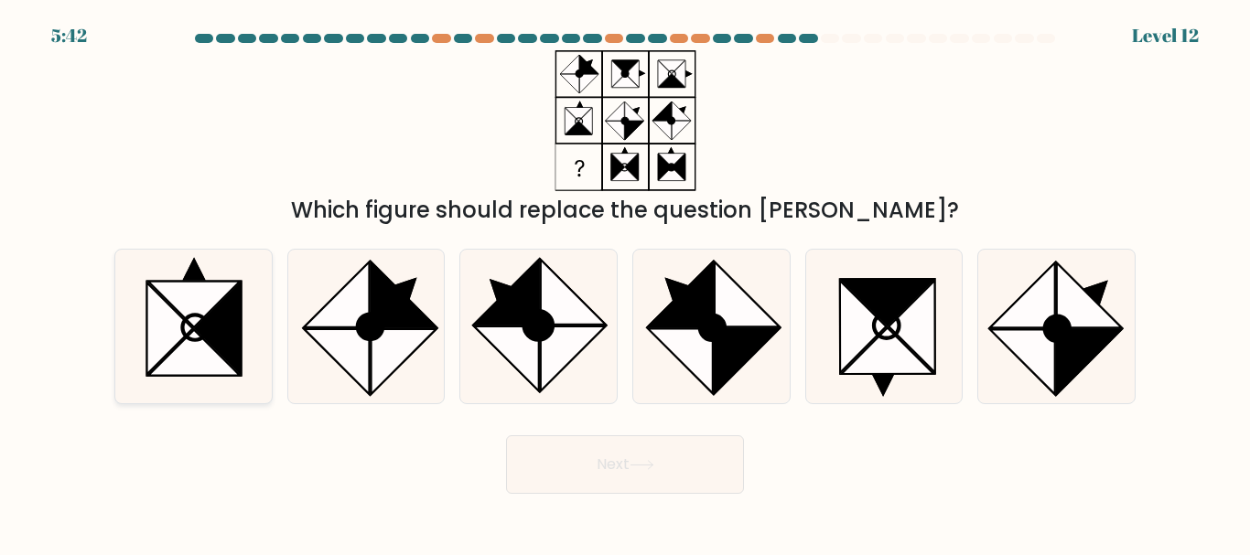
click at [178, 320] on icon at bounding box center [169, 329] width 46 height 91
click at [625, 283] on input "a." at bounding box center [625, 280] width 1 height 5
radio input "true"
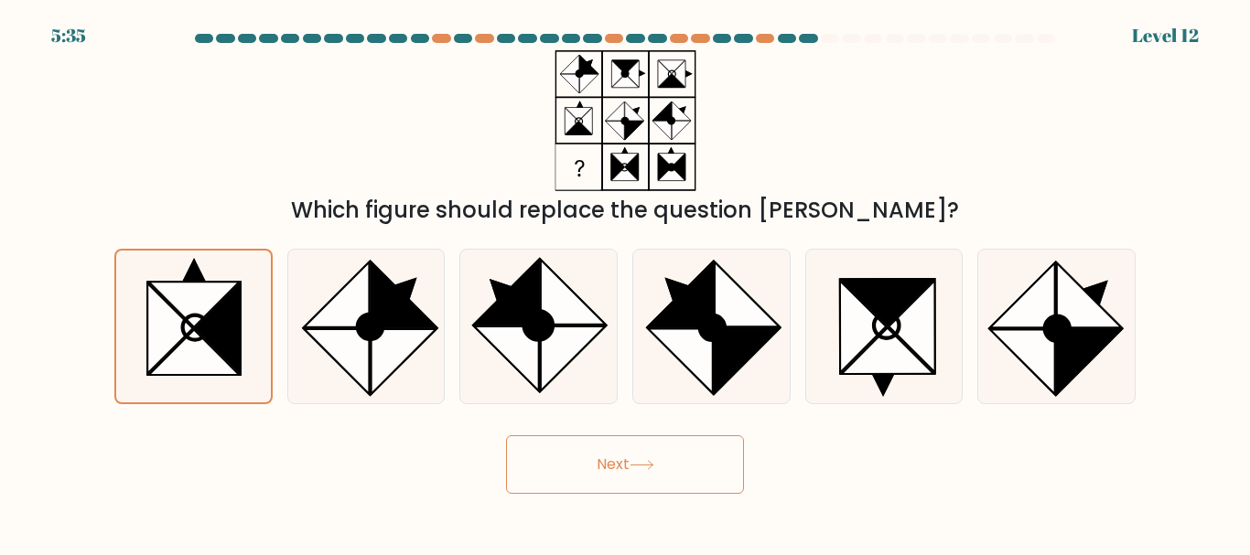
click at [551, 456] on button "Next" at bounding box center [625, 465] width 238 height 59
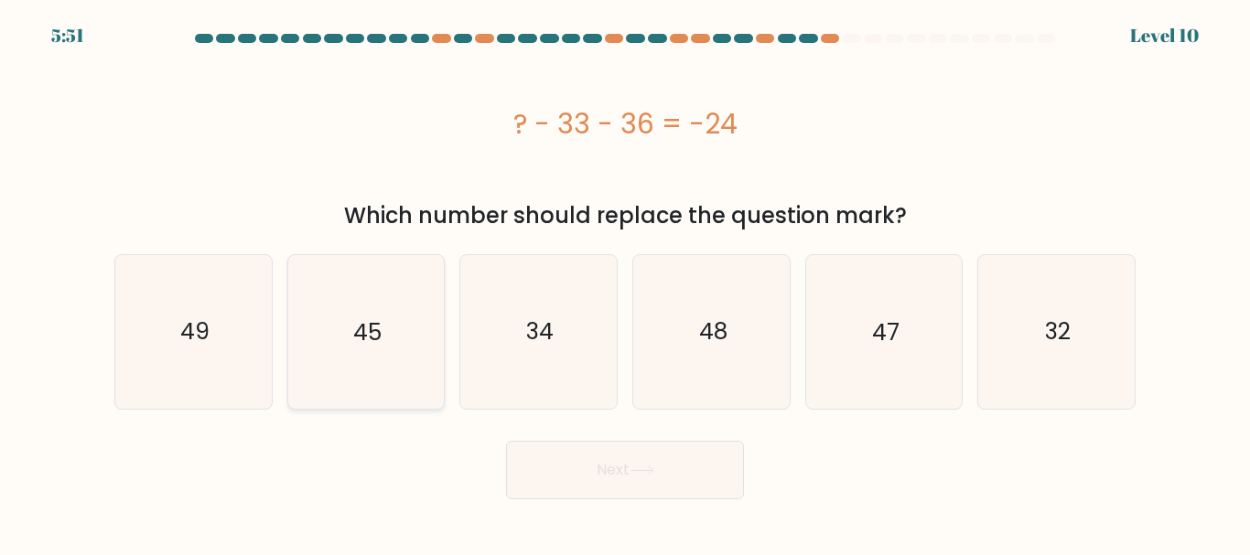
click at [411, 327] on icon "45" at bounding box center [365, 331] width 153 height 153
click at [625, 283] on input "b. 45" at bounding box center [625, 280] width 1 height 5
radio input "true"
click at [701, 473] on button "Next" at bounding box center [625, 470] width 238 height 59
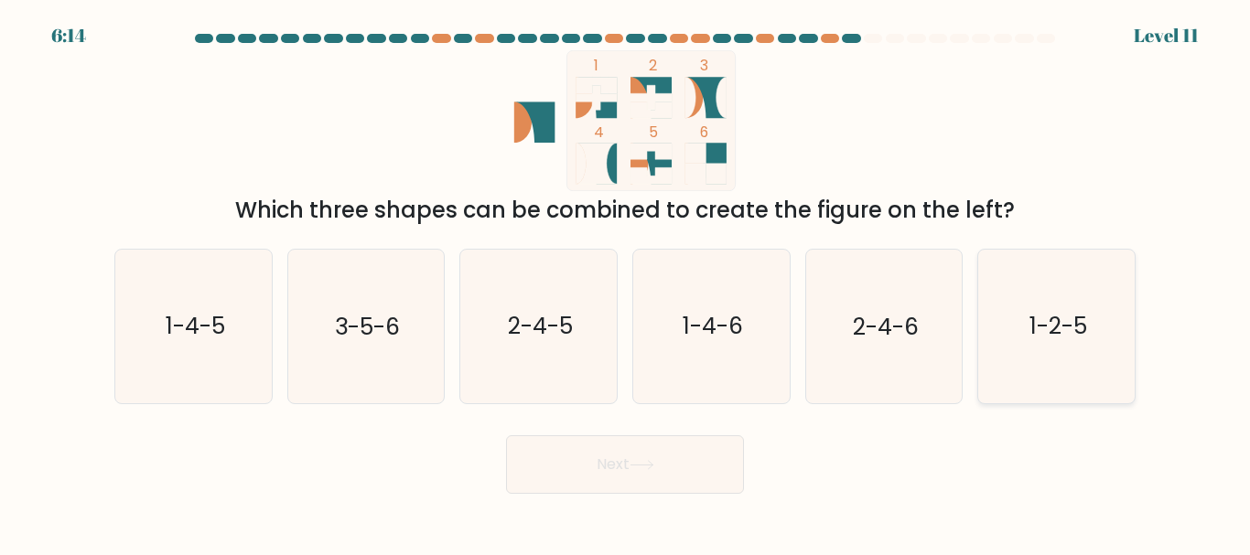
click at [1036, 314] on text "1-2-5" at bounding box center [1058, 327] width 58 height 32
click at [626, 283] on input "f. 1-2-5" at bounding box center [625, 280] width 1 height 5
radio input "true"
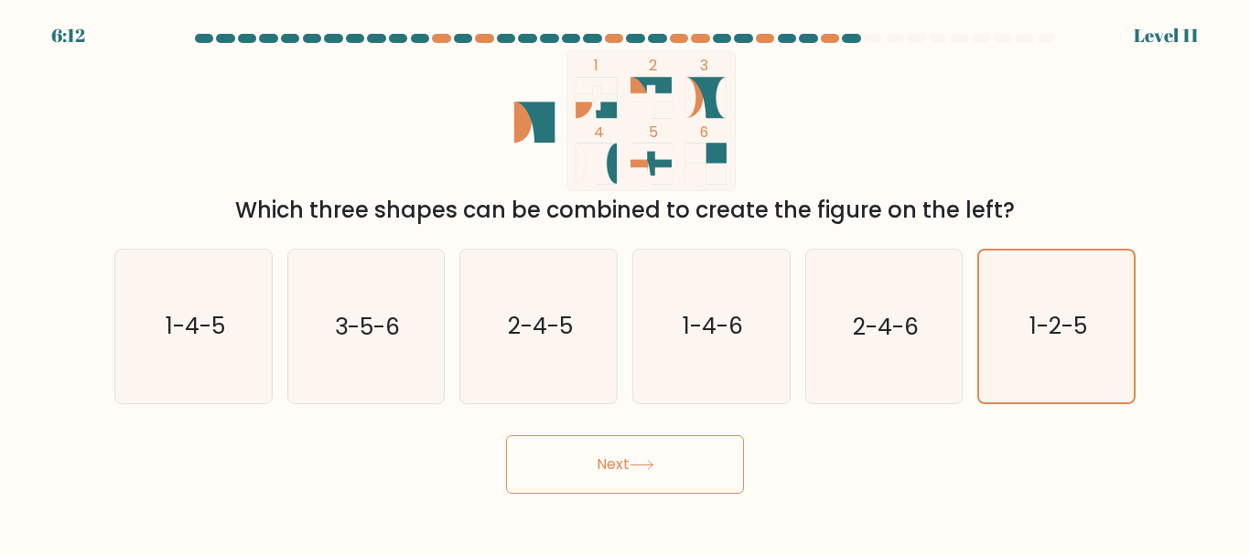
click at [674, 464] on button "Next" at bounding box center [625, 465] width 238 height 59
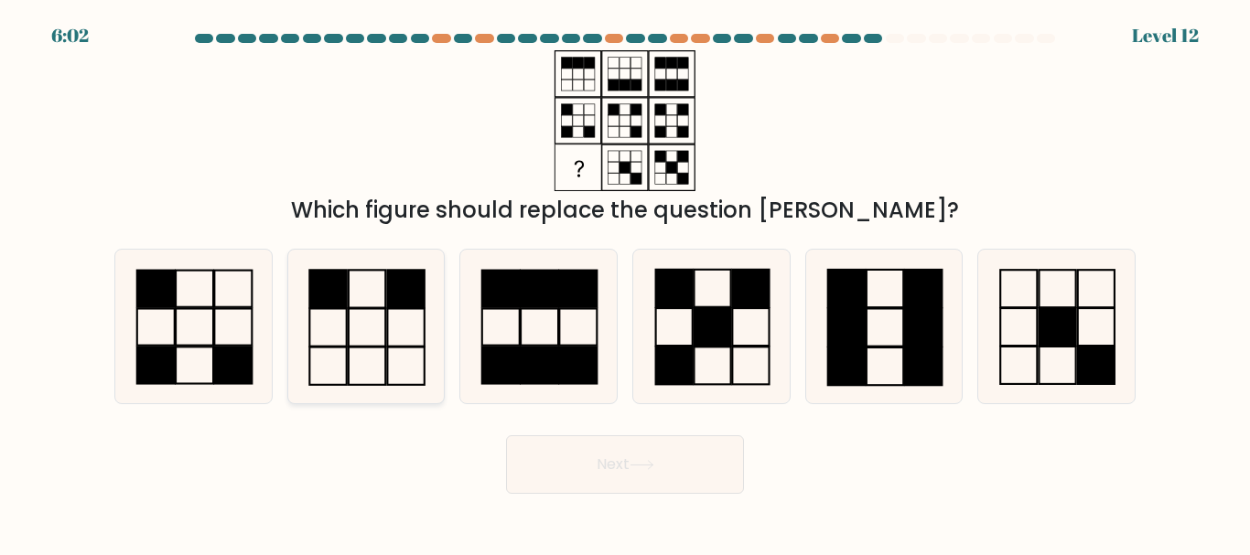
click at [418, 301] on rect at bounding box center [405, 290] width 37 height 38
click at [625, 283] on input "b." at bounding box center [625, 280] width 1 height 5
radio input "true"
click at [591, 468] on button "Next" at bounding box center [625, 465] width 238 height 59
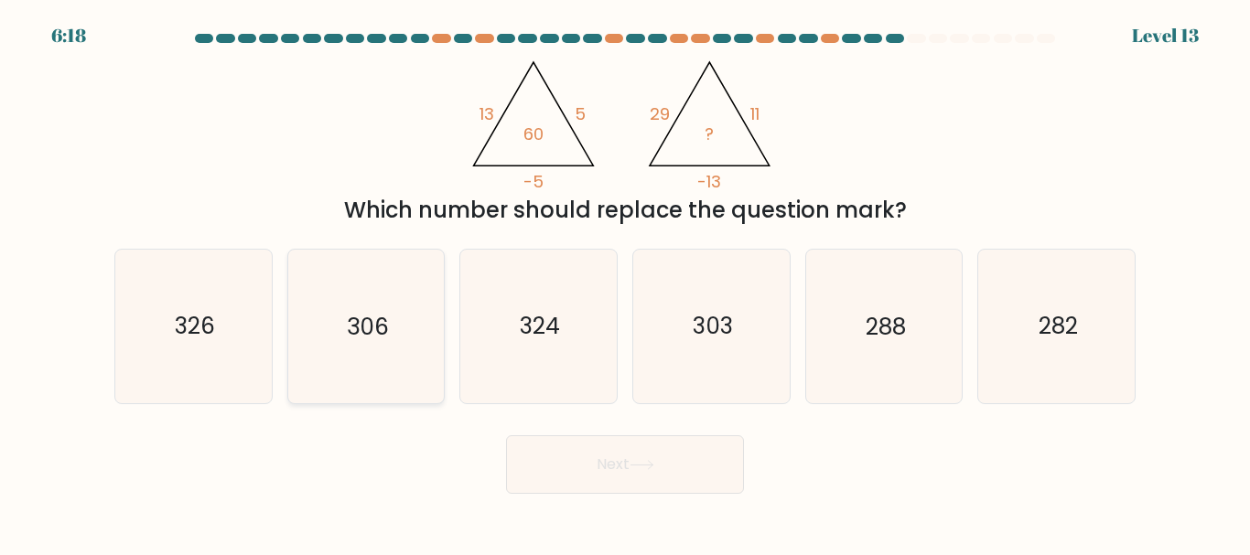
click at [360, 326] on text "306" at bounding box center [368, 327] width 42 height 32
click at [625, 283] on input "b. 306" at bounding box center [625, 280] width 1 height 5
radio input "true"
click at [587, 479] on button "Next" at bounding box center [625, 465] width 238 height 59
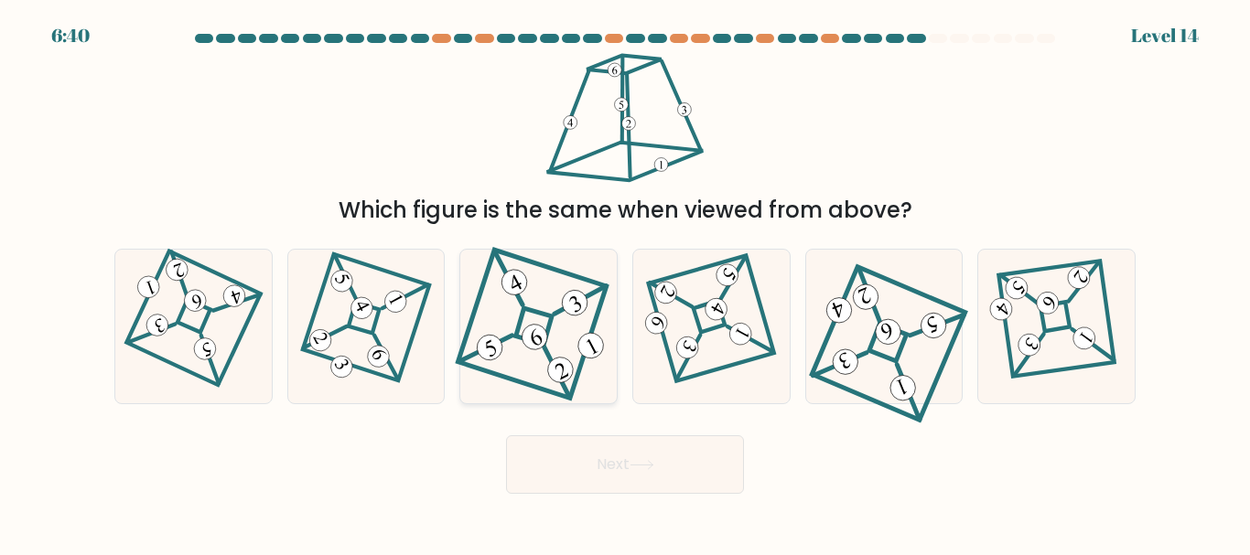
click at [536, 343] on 841 at bounding box center [535, 337] width 34 height 34
click at [625, 283] on input "c." at bounding box center [625, 280] width 1 height 5
radio input "true"
click at [669, 470] on button "Next" at bounding box center [625, 465] width 238 height 59
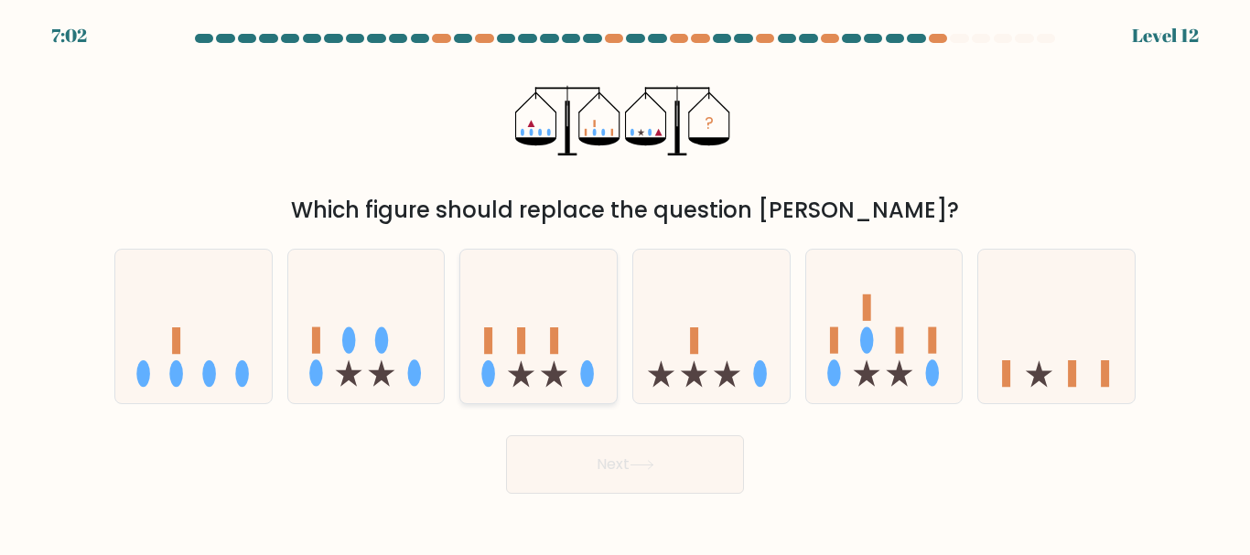
click at [551, 344] on rect at bounding box center [554, 341] width 8 height 27
click at [625, 283] on input "c." at bounding box center [625, 280] width 1 height 5
radio input "true"
click at [573, 484] on button "Next" at bounding box center [625, 465] width 238 height 59
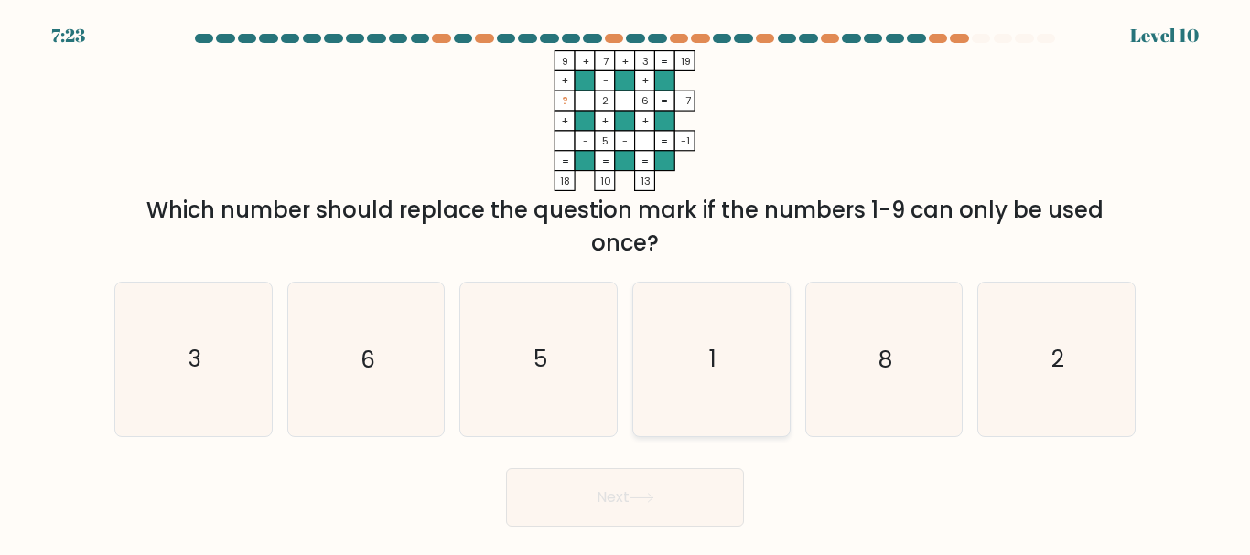
click at [694, 371] on icon "1" at bounding box center [711, 359] width 153 height 153
click at [626, 283] on input "d. 1" at bounding box center [625, 280] width 1 height 5
radio input "true"
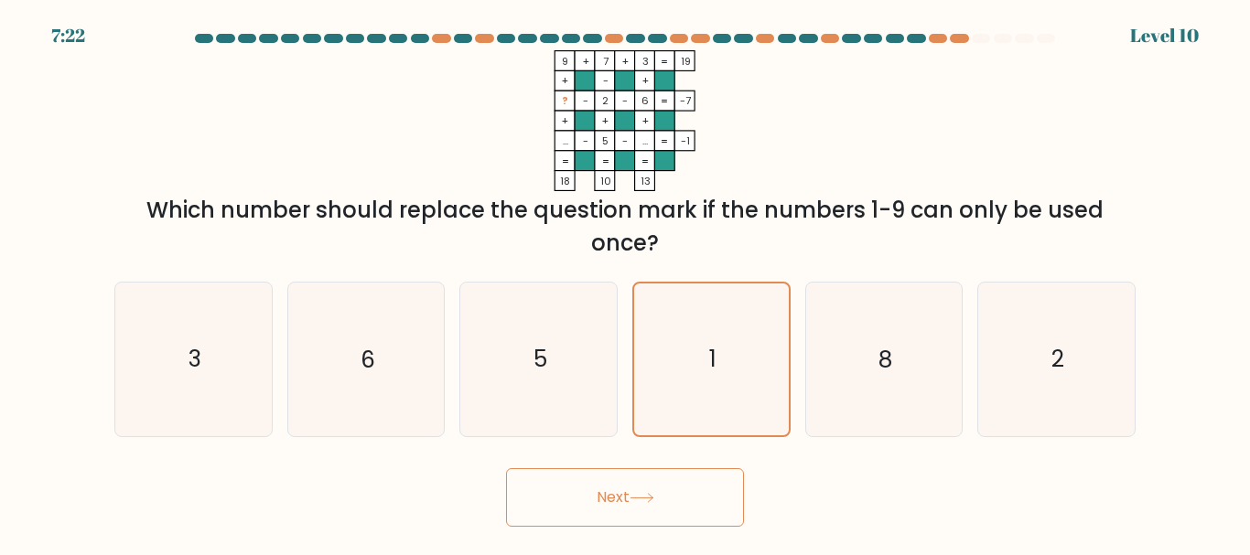
click at [596, 511] on button "Next" at bounding box center [625, 497] width 238 height 59
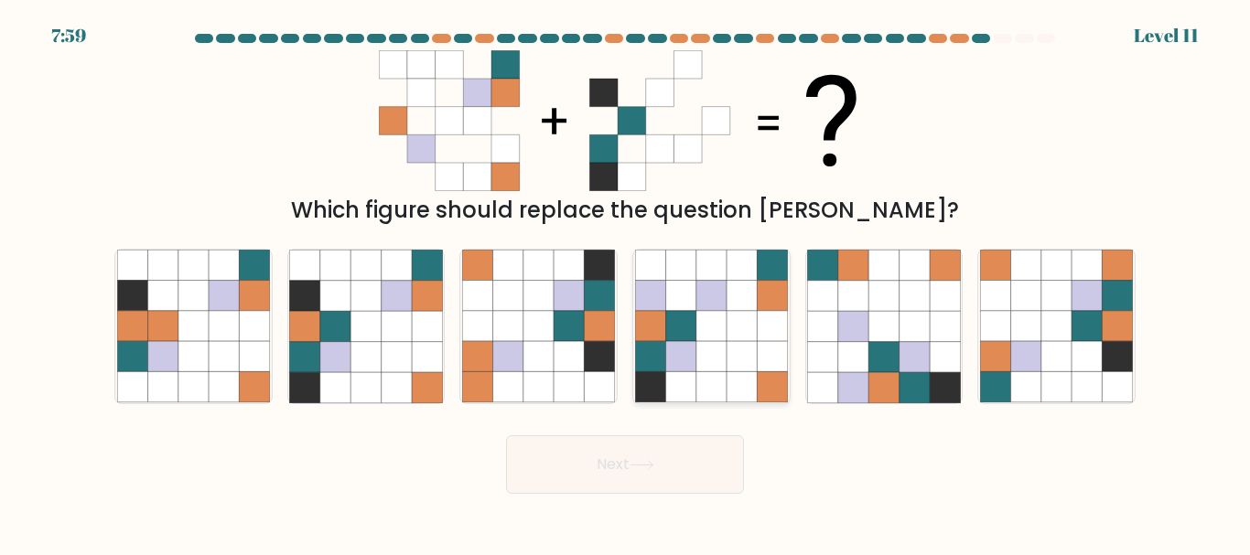
click at [718, 300] on icon at bounding box center [711, 296] width 30 height 30
click at [626, 283] on input "d." at bounding box center [625, 280] width 1 height 5
radio input "true"
click at [1113, 297] on icon at bounding box center [1118, 296] width 30 height 30
click at [626, 283] on input "f." at bounding box center [625, 280] width 1 height 5
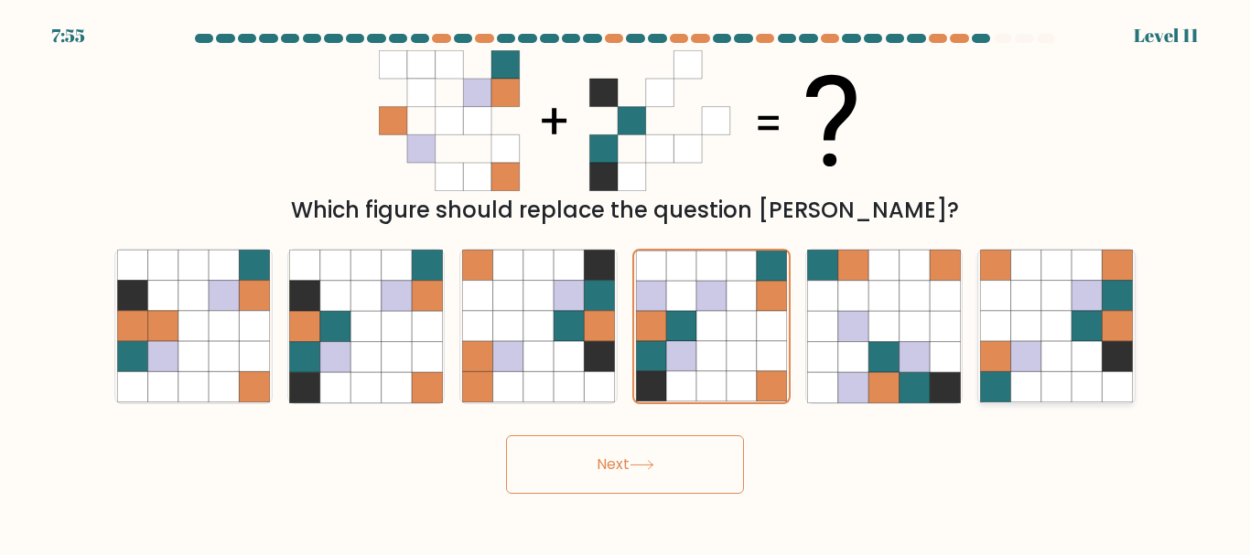
radio input "true"
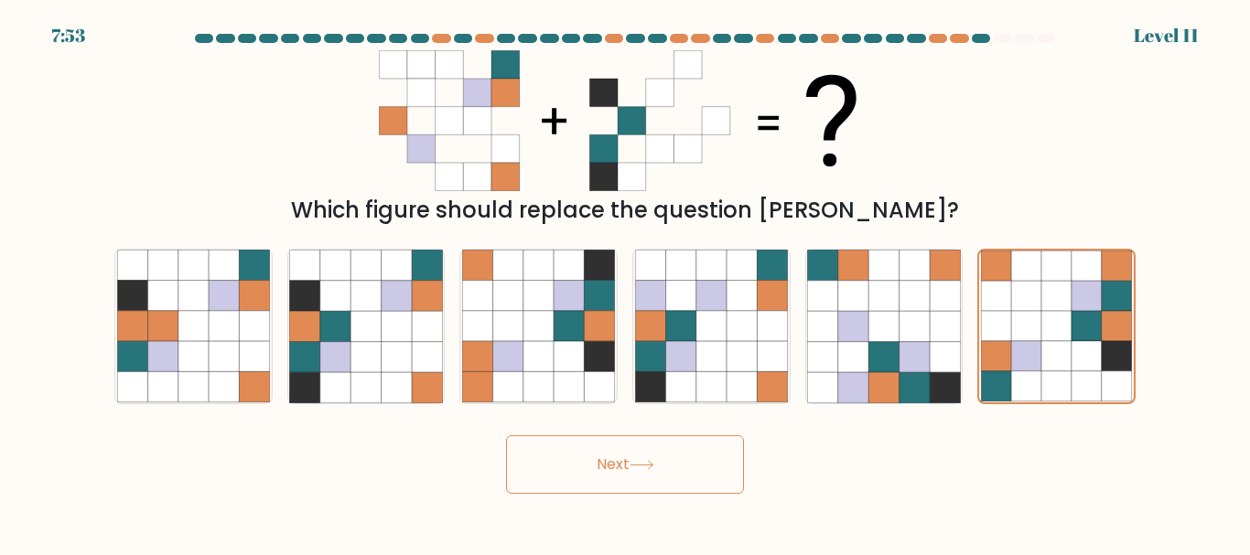
click at [692, 465] on button "Next" at bounding box center [625, 465] width 238 height 59
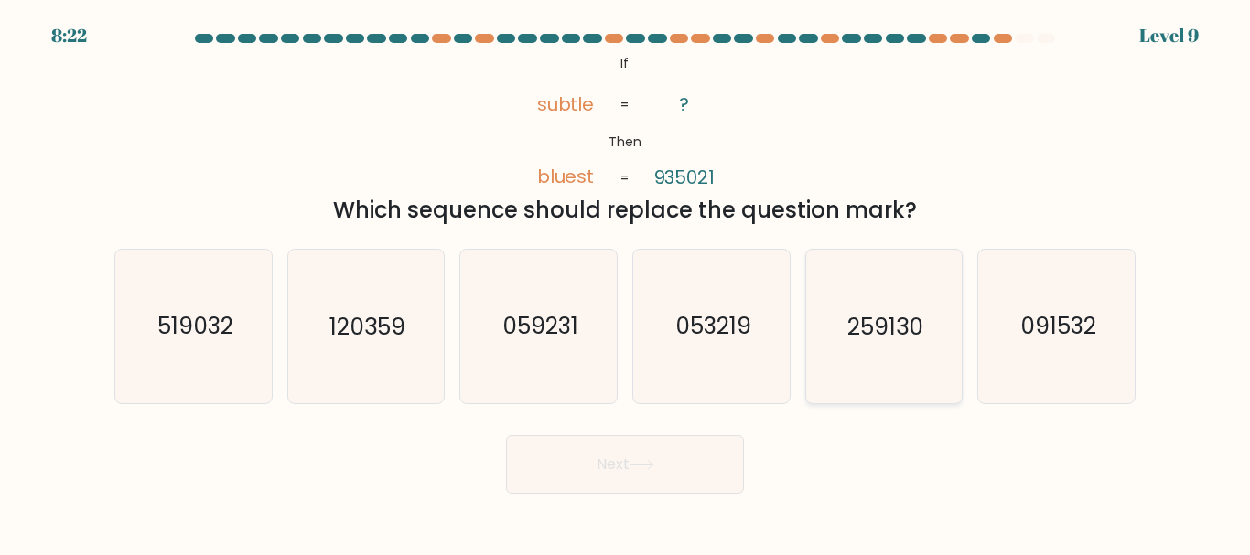
click at [847, 293] on icon "259130" at bounding box center [883, 326] width 153 height 153
click at [626, 283] on input "e. 259130" at bounding box center [625, 280] width 1 height 5
radio input "true"
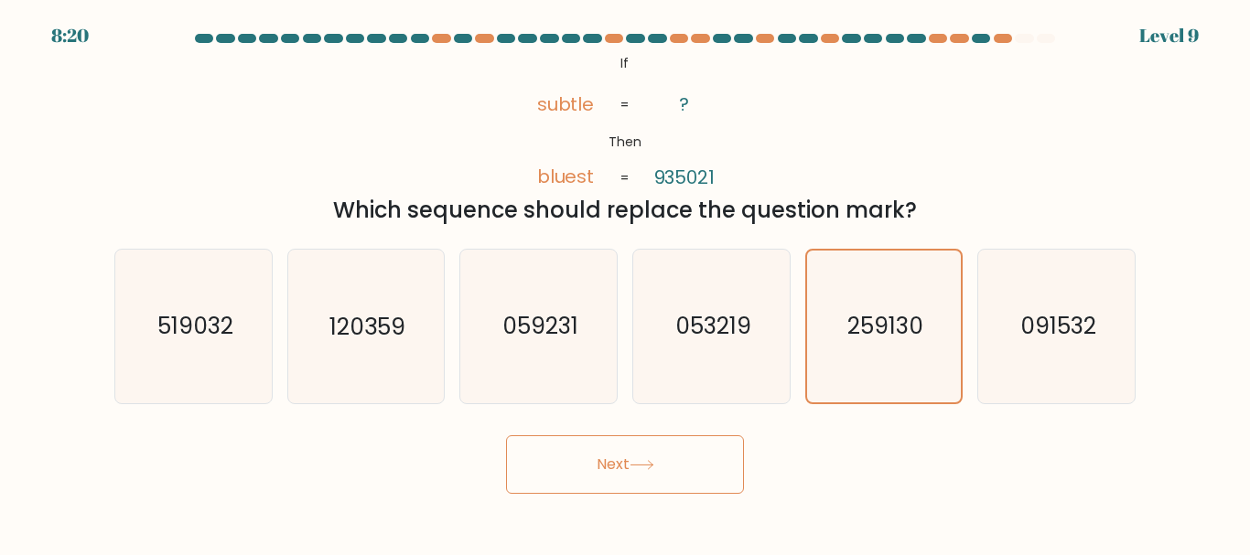
click at [662, 458] on button "Next" at bounding box center [625, 465] width 238 height 59
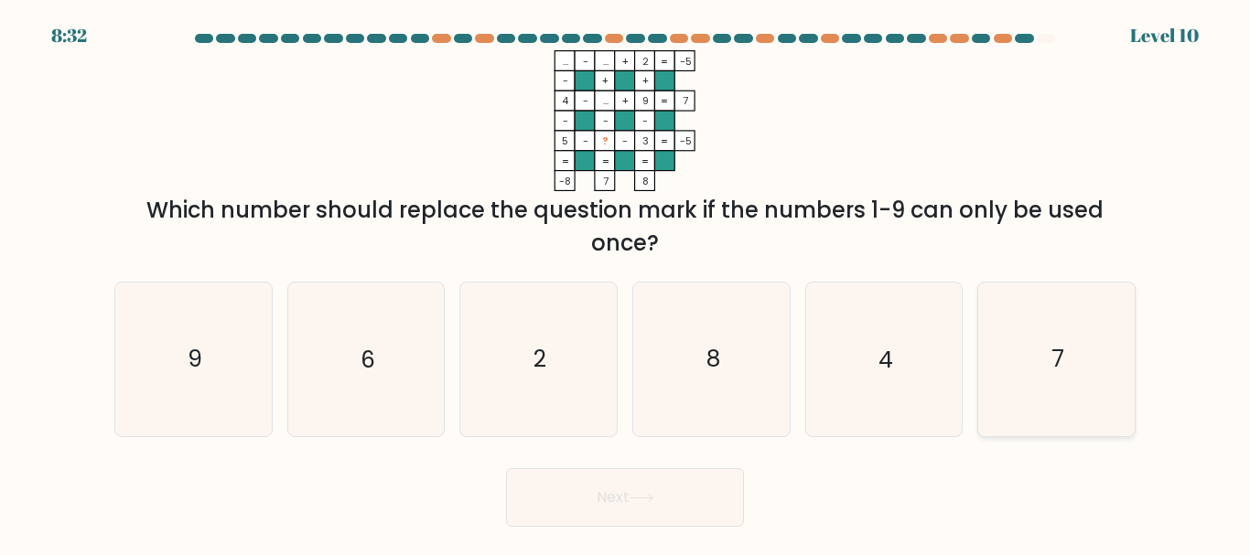
click at [1088, 386] on icon "7" at bounding box center [1056, 359] width 153 height 153
click at [626, 283] on input "f. 7" at bounding box center [625, 280] width 1 height 5
radio input "true"
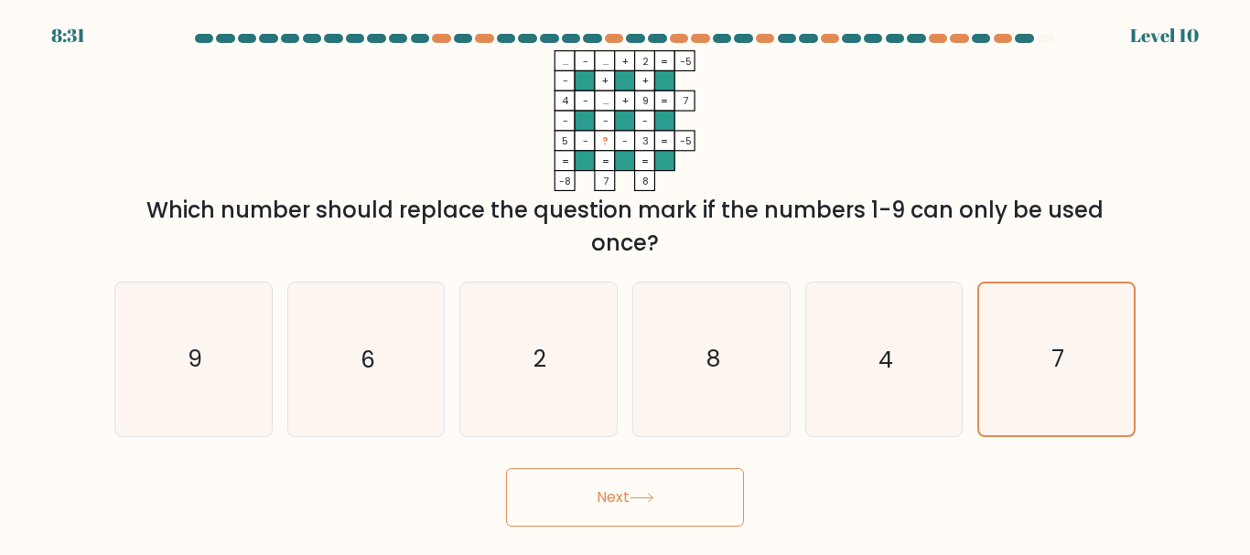
click at [705, 500] on button "Next" at bounding box center [625, 497] width 238 height 59
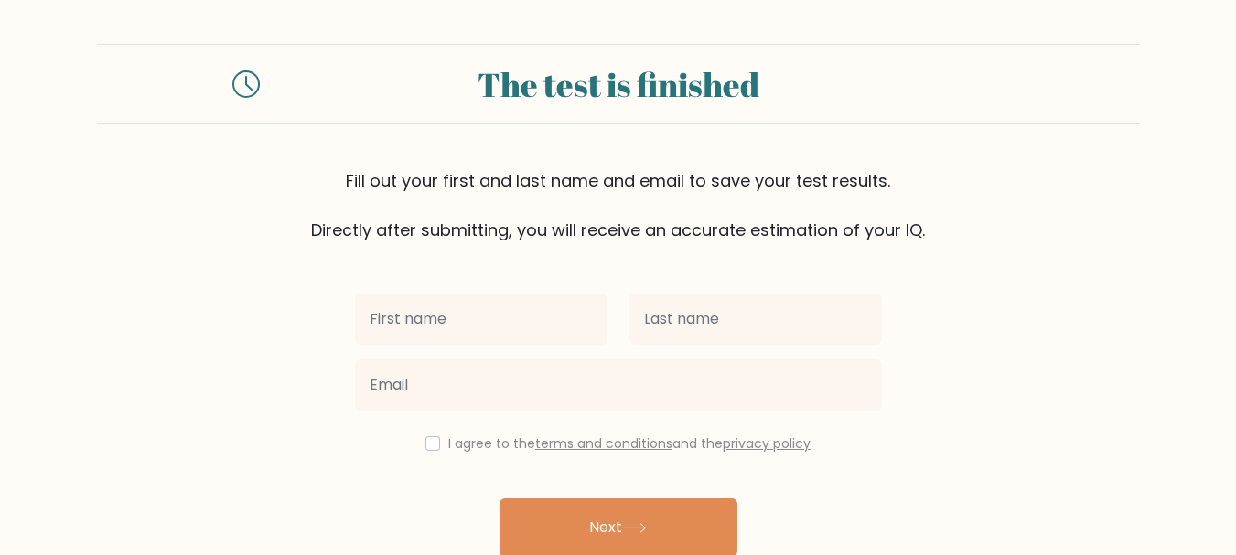
scroll to position [87, 0]
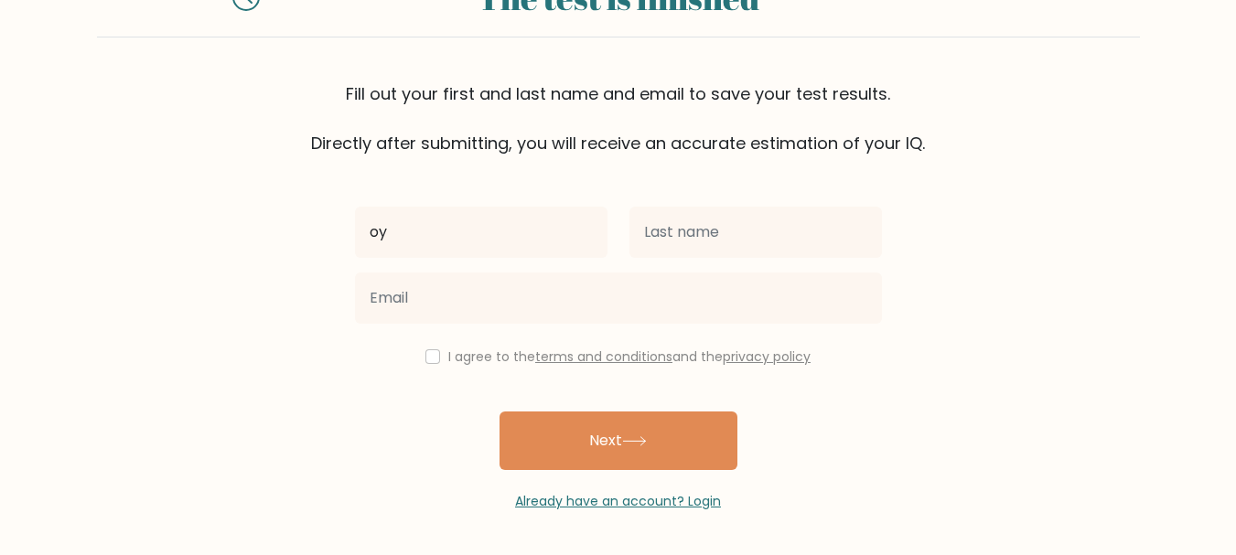
click at [473, 249] on input "oy" at bounding box center [481, 232] width 253 height 51
type input "oyinkansola"
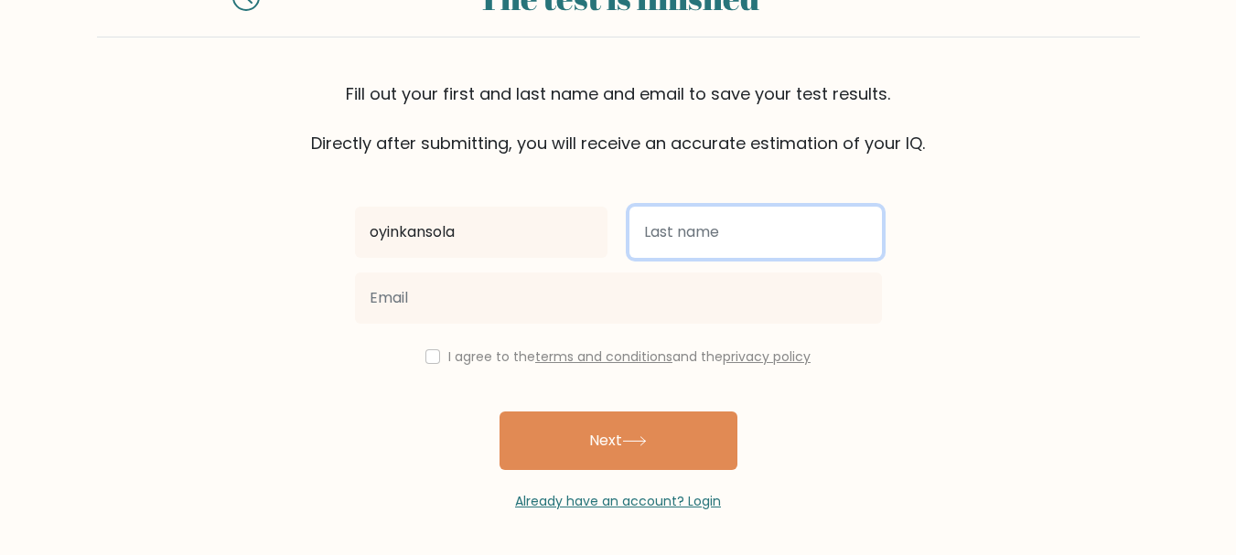
click at [717, 224] on input "text" at bounding box center [755, 232] width 253 height 51
type input "adeoshun"
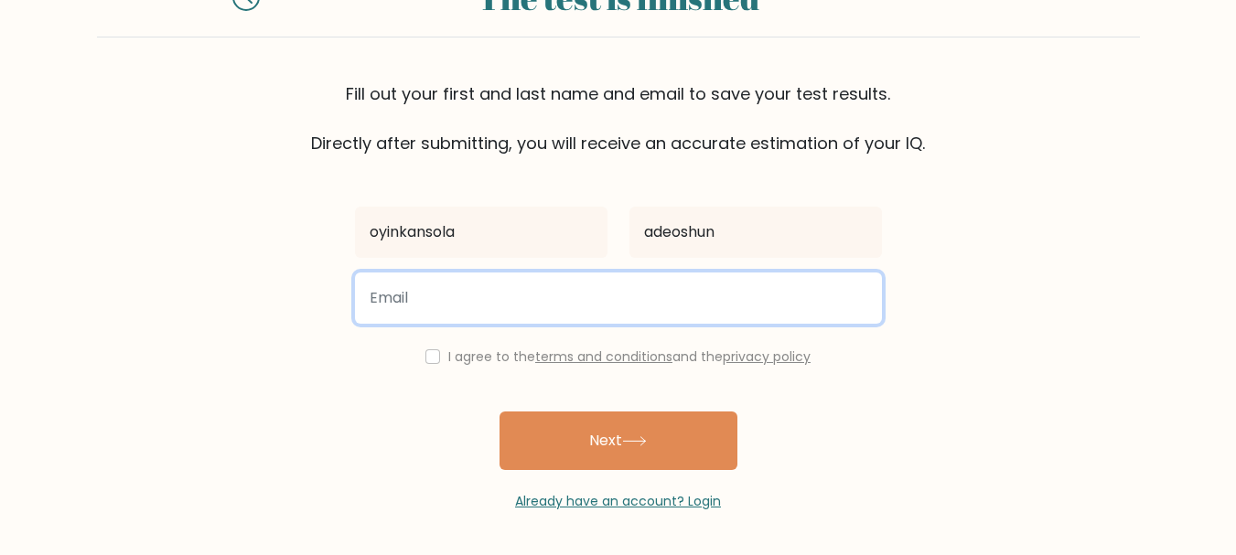
click at [412, 323] on input "email" at bounding box center [618, 298] width 527 height 51
type input "oyinkantemitope@gmail.com"
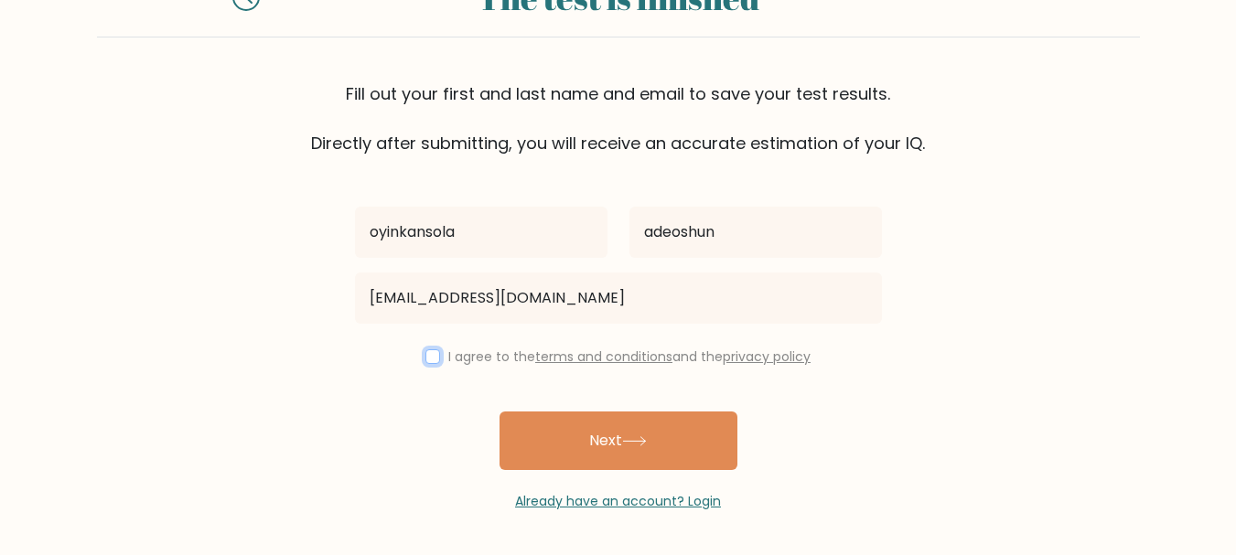
click at [430, 350] on input "checkbox" at bounding box center [432, 357] width 15 height 15
checkbox input "true"
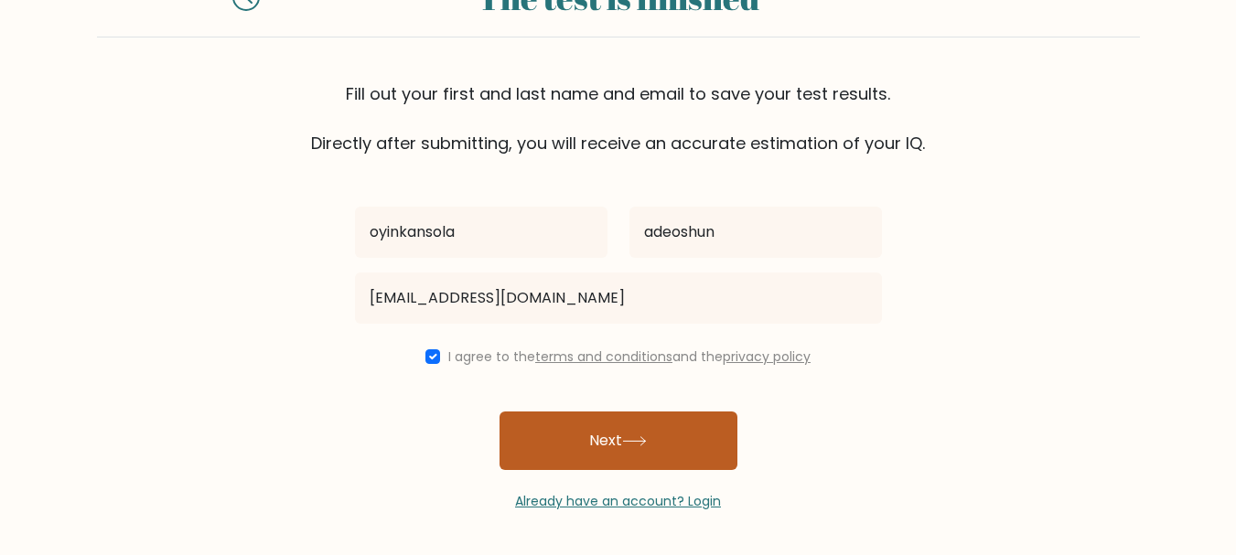
click at [580, 434] on button "Next" at bounding box center [619, 441] width 238 height 59
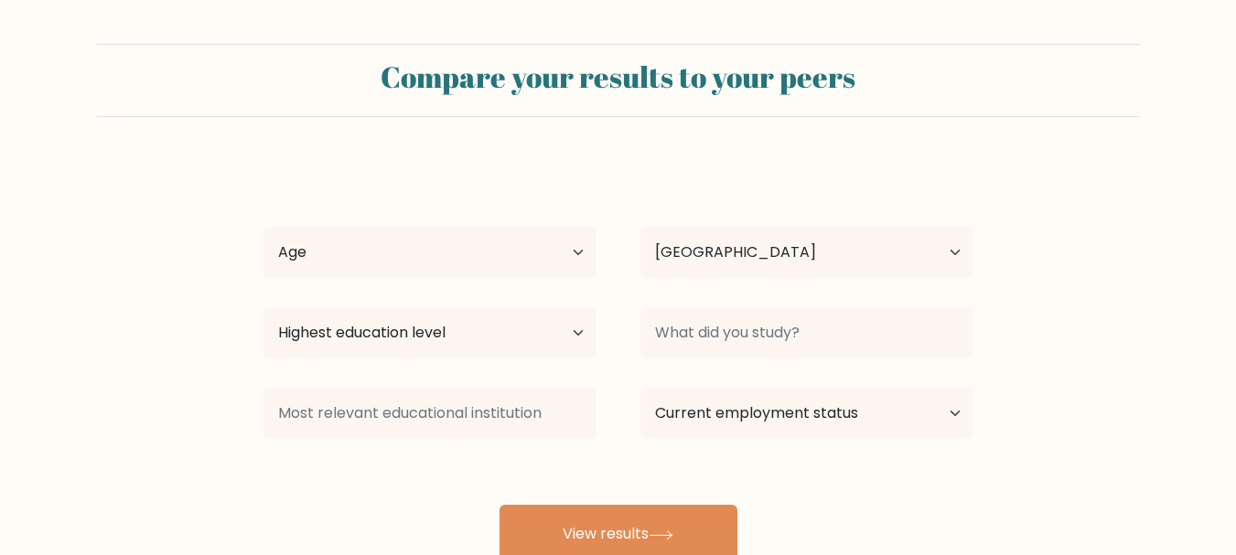
select select "NG"
click at [575, 255] on select "Age Under [DEMOGRAPHIC_DATA] [DEMOGRAPHIC_DATA] [DEMOGRAPHIC_DATA] [DEMOGRAPHIC…" at bounding box center [430, 252] width 333 height 51
select select "25_34"
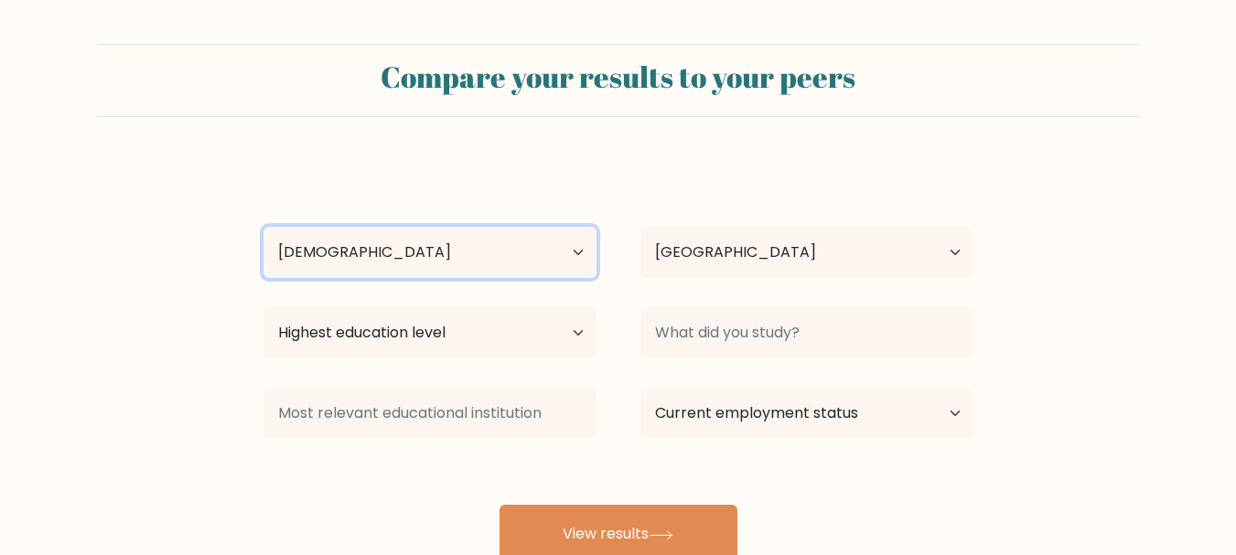
click at [264, 227] on select "Age Under [DEMOGRAPHIC_DATA] [DEMOGRAPHIC_DATA] [DEMOGRAPHIC_DATA] [DEMOGRAPHIC…" at bounding box center [430, 252] width 333 height 51
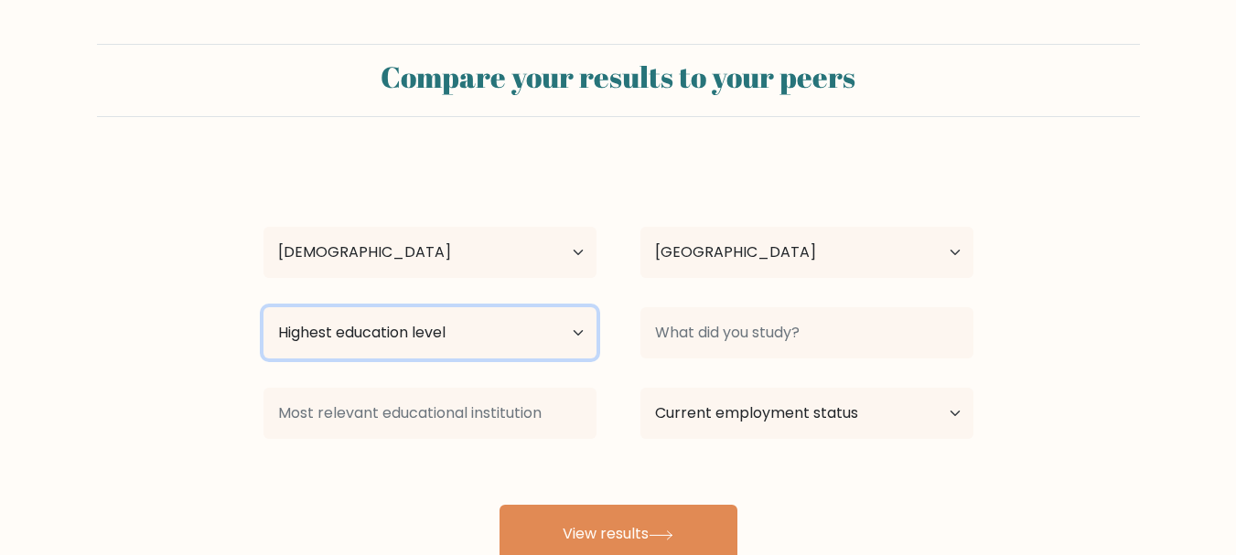
click at [582, 329] on select "Highest education level No schooling Primary Lower Secondary Upper Secondary Oc…" at bounding box center [430, 332] width 333 height 51
select select "bachelors_degree"
click at [264, 307] on select "Highest education level No schooling Primary Lower Secondary Upper Secondary Oc…" at bounding box center [430, 332] width 333 height 51
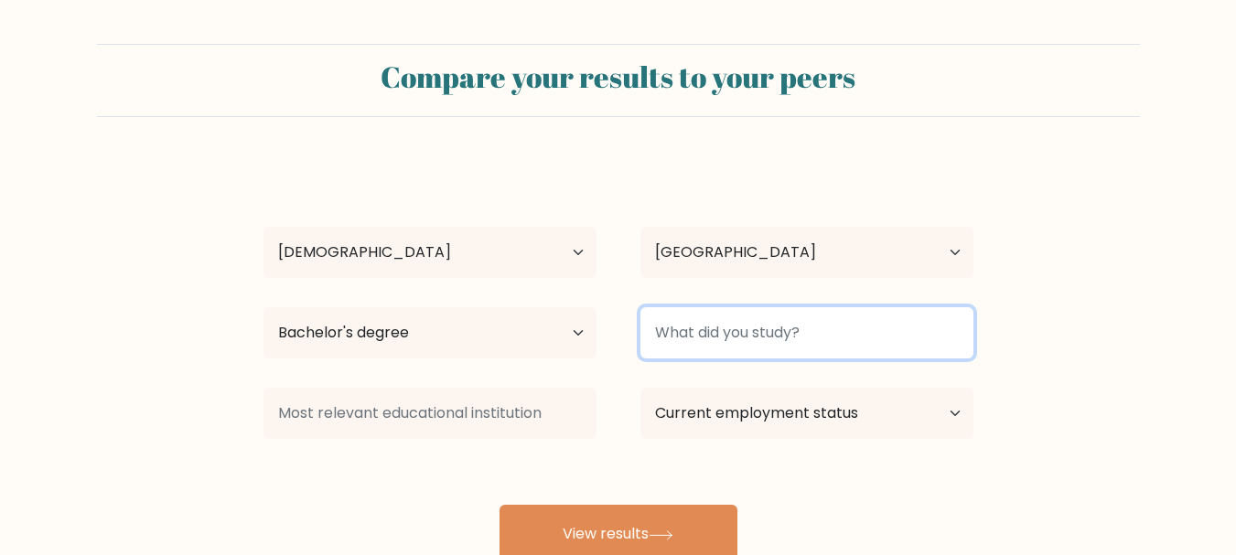
click at [823, 337] on input at bounding box center [806, 332] width 333 height 51
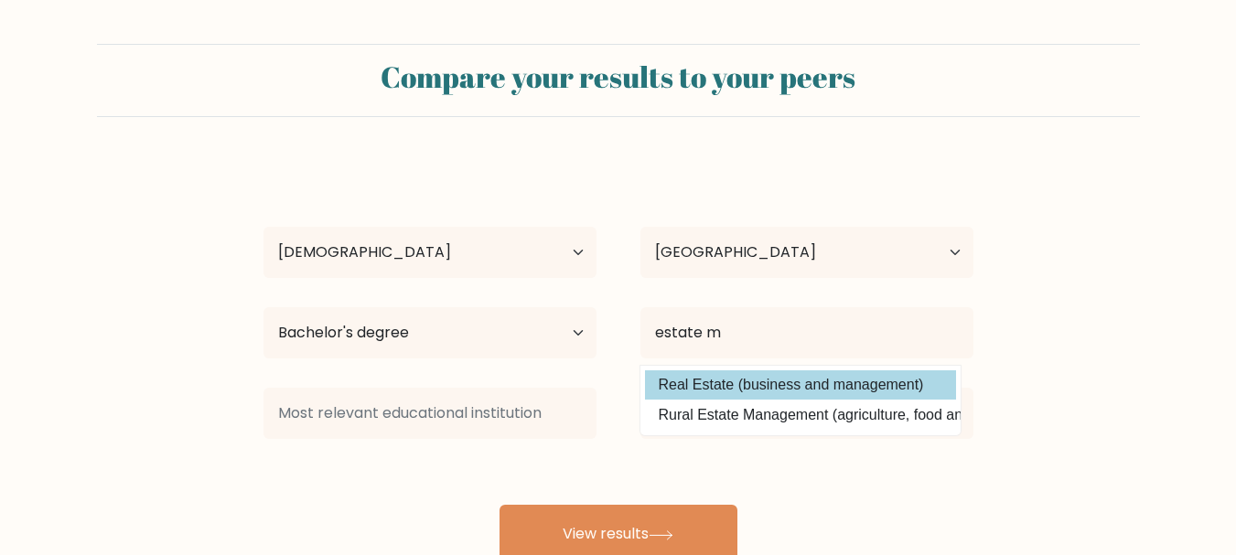
click at [803, 382] on div "oyinkansola adeoshun Age Under [DEMOGRAPHIC_DATA] [DEMOGRAPHIC_DATA] [DEMOGRAPH…" at bounding box center [619, 362] width 732 height 403
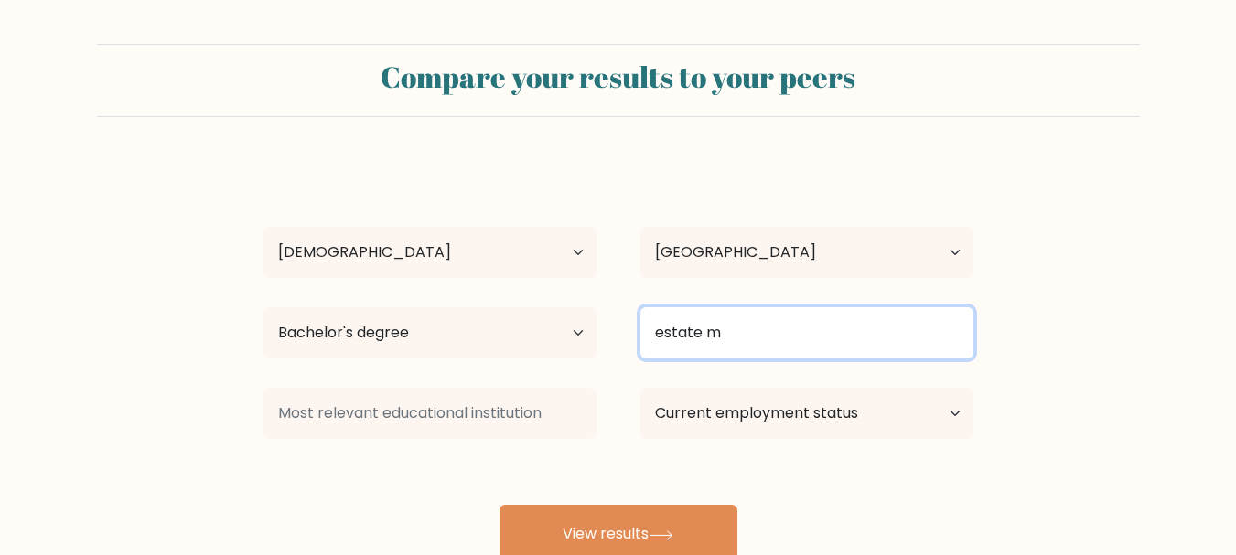
click at [835, 349] on input "estate m" at bounding box center [806, 332] width 333 height 51
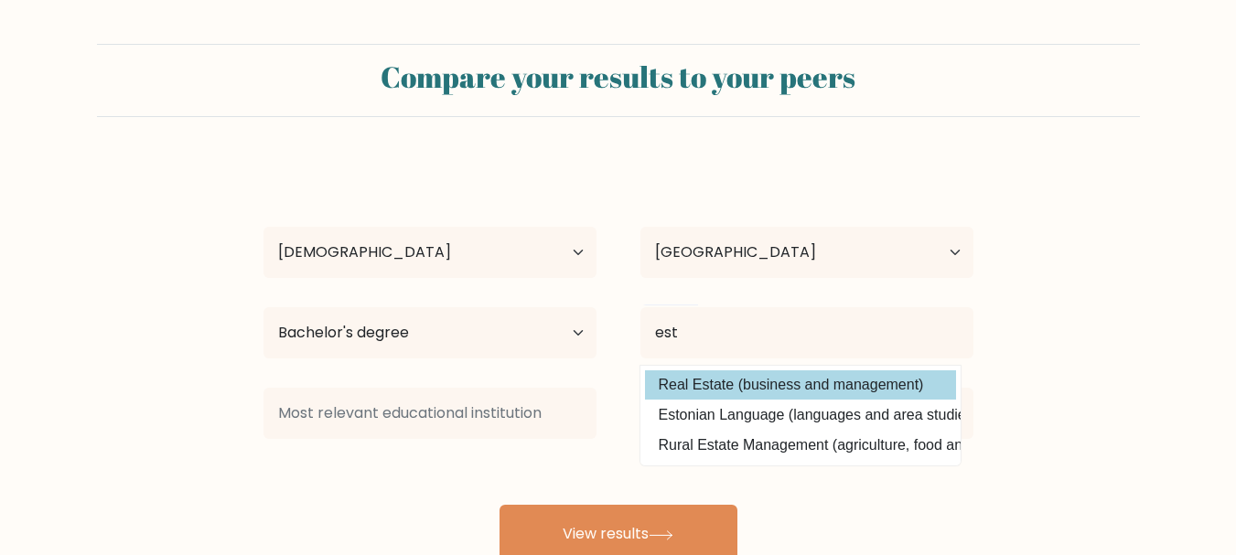
click at [749, 378] on div "oyinkansola adeoshun Age Under [DEMOGRAPHIC_DATA] [DEMOGRAPHIC_DATA] [DEMOGRAPH…" at bounding box center [619, 362] width 732 height 403
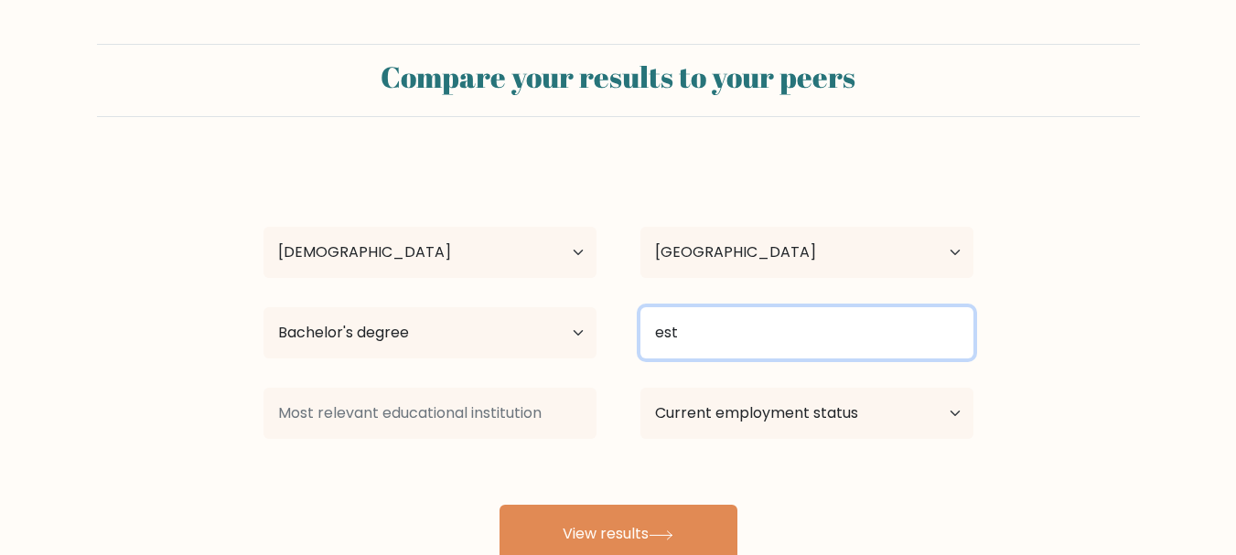
click at [754, 331] on input "est" at bounding box center [806, 332] width 333 height 51
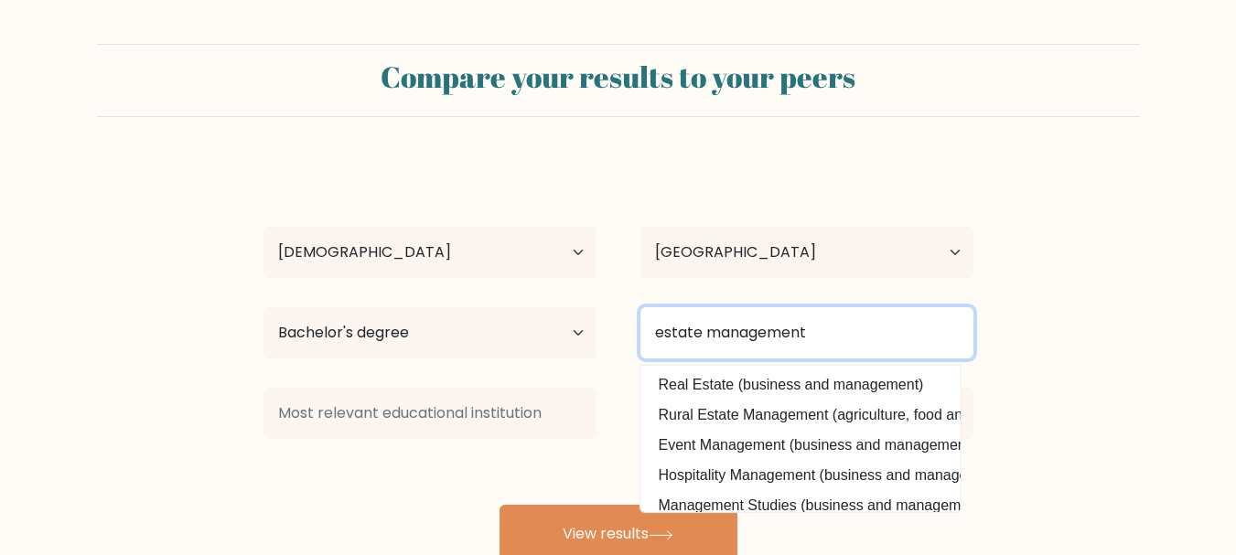
type input "estate management"
click at [500, 505] on button "View results" at bounding box center [619, 534] width 238 height 59
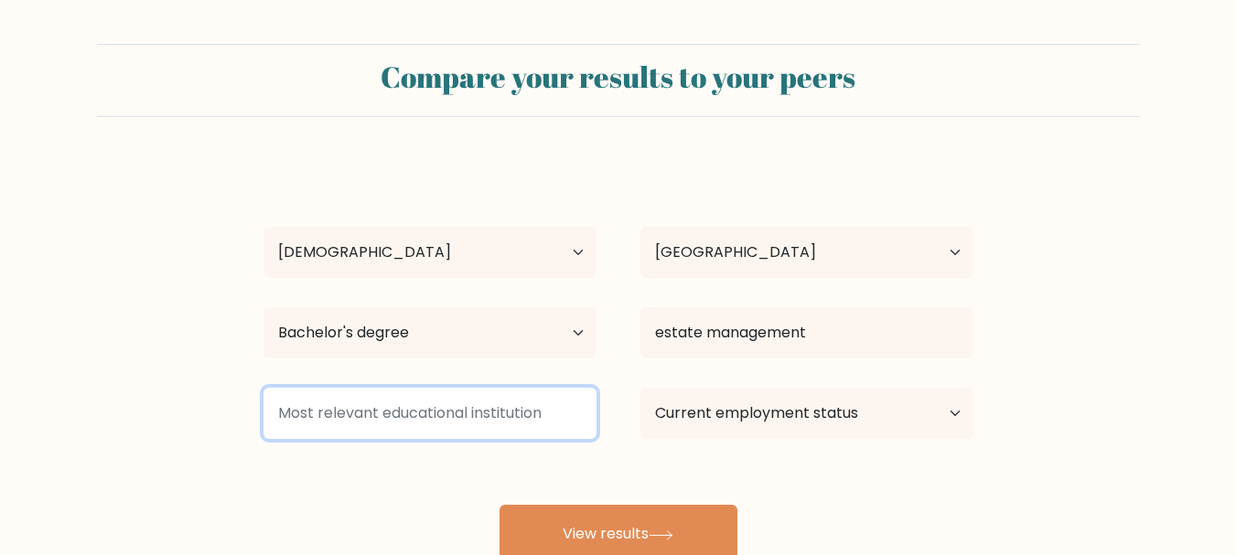
click at [441, 411] on input at bounding box center [430, 413] width 333 height 51
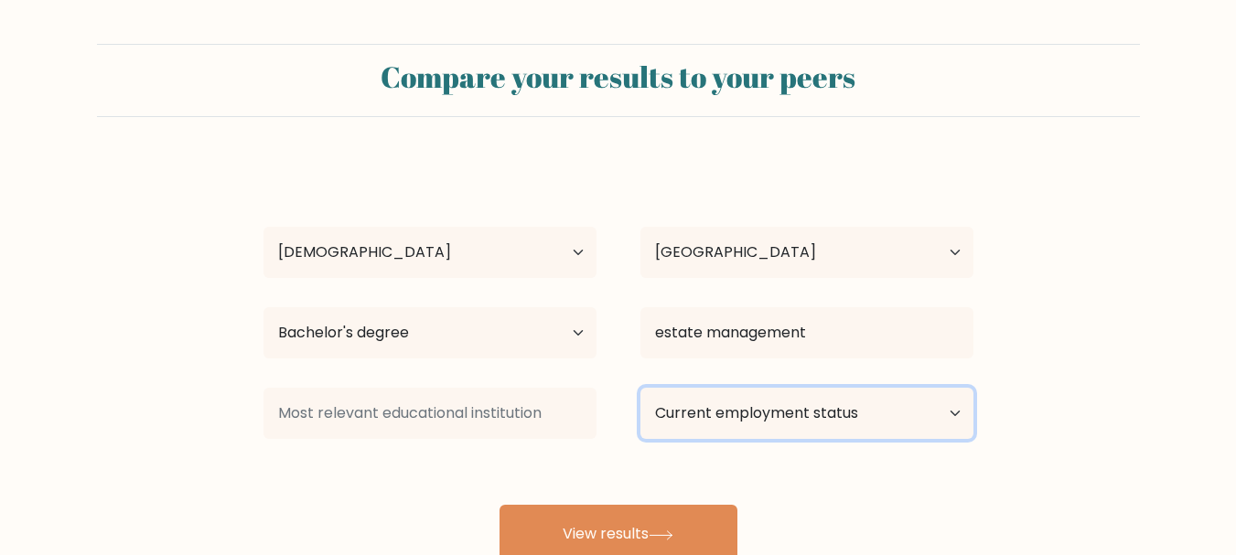
click at [764, 426] on select "Current employment status Employed Student Retired Other / prefer not to answer" at bounding box center [806, 413] width 333 height 51
select select "other"
click at [640, 388] on select "Current employment status Employed Student Retired Other / prefer not to answer" at bounding box center [806, 413] width 333 height 51
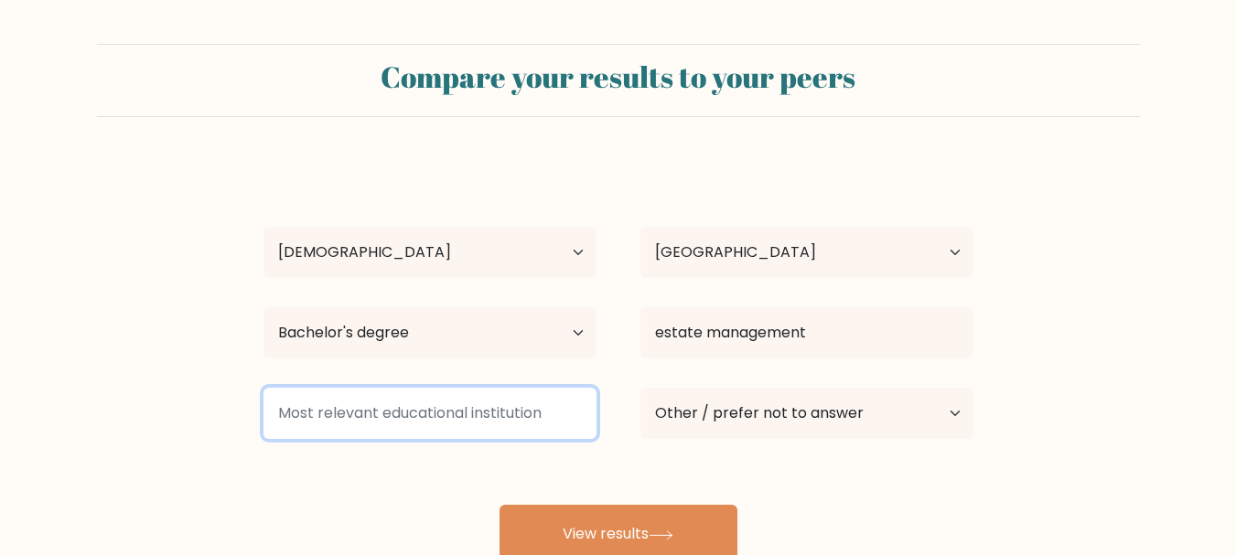
click at [479, 410] on input at bounding box center [430, 413] width 333 height 51
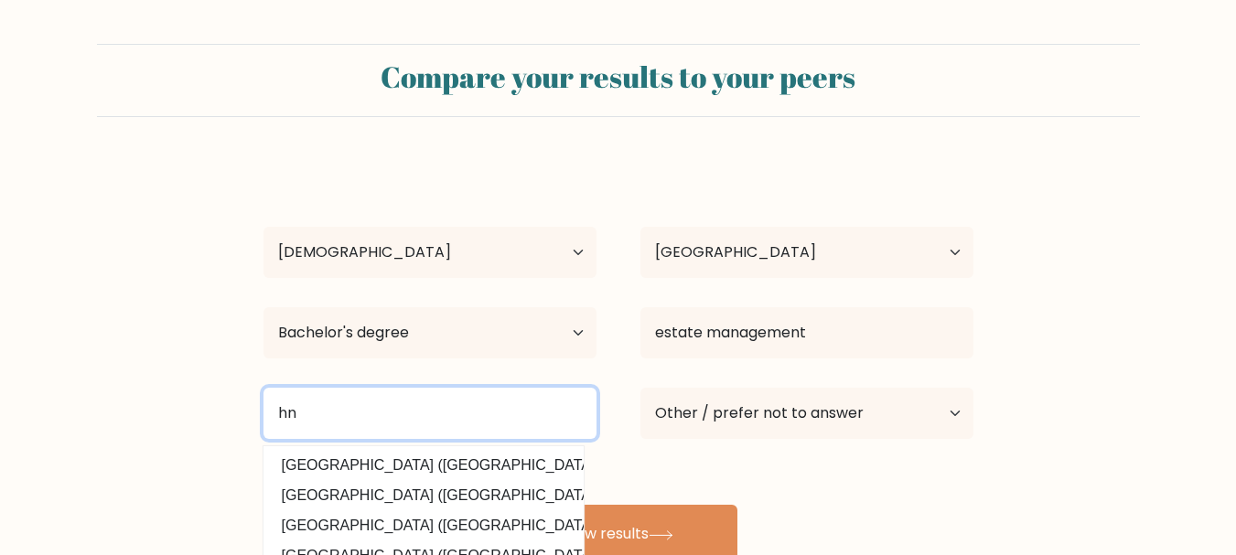
type input "h"
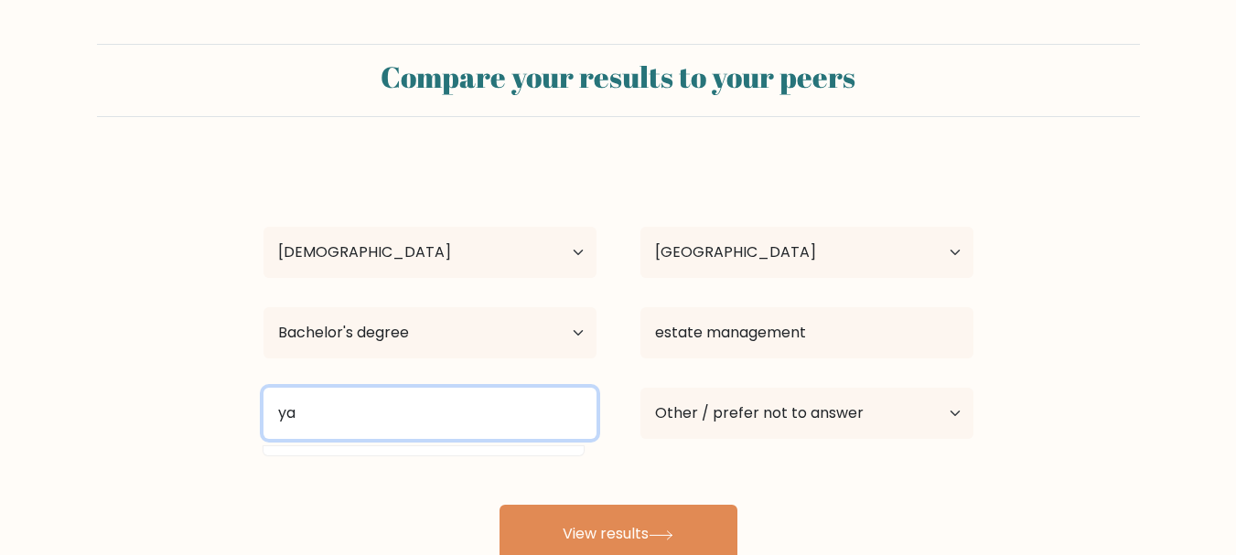
type input "y"
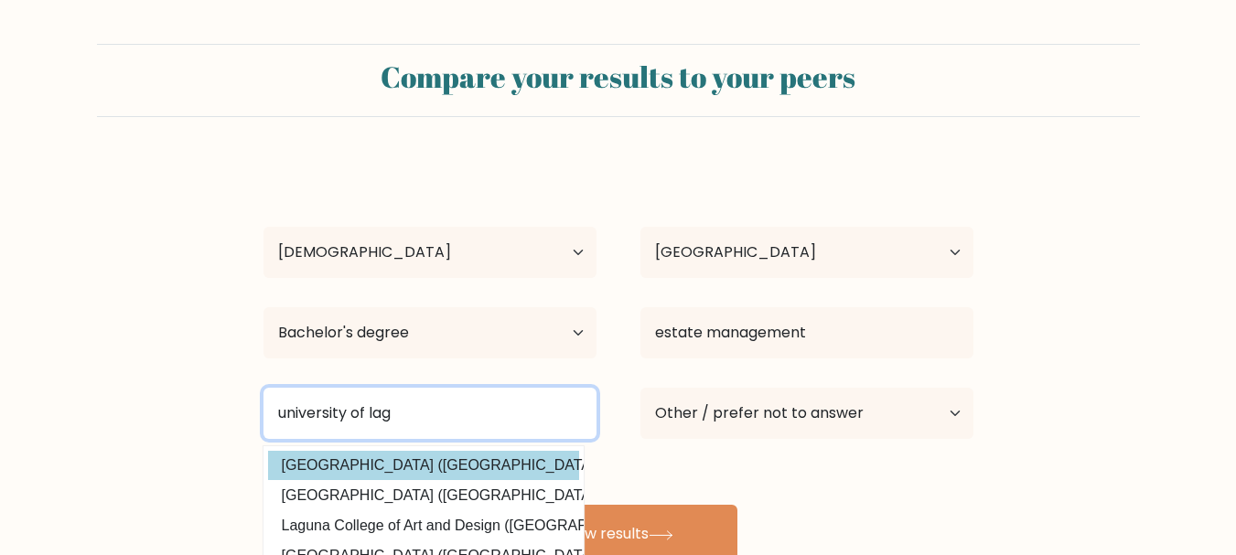
type input "university of lag"
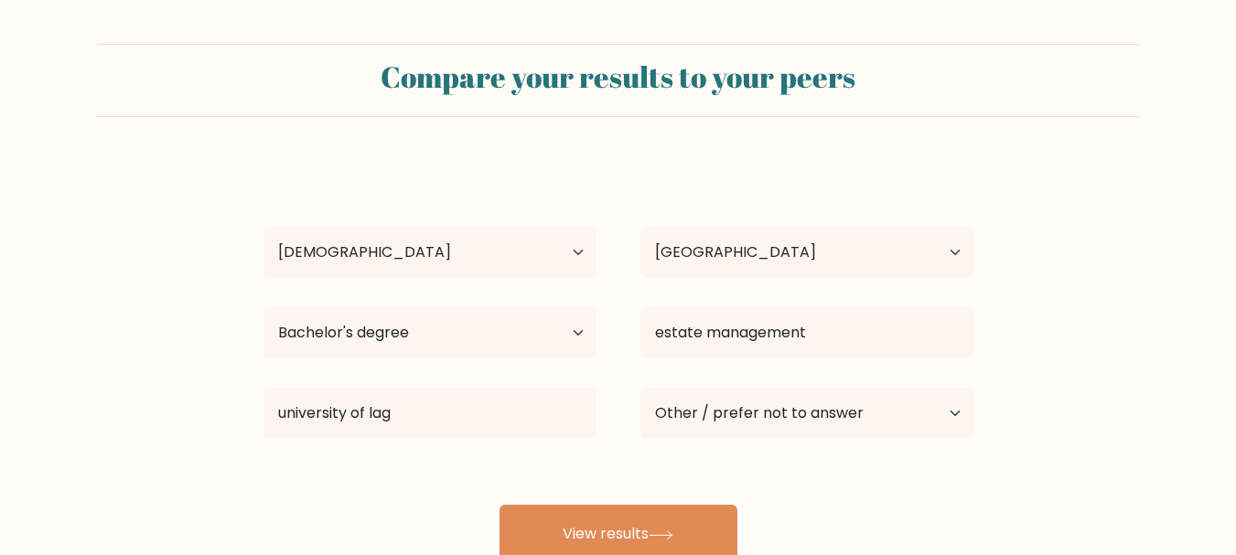
click at [315, 467] on div "oyinkansola adeoshun Age Under [DEMOGRAPHIC_DATA] [DEMOGRAPHIC_DATA] [DEMOGRAPH…" at bounding box center [619, 362] width 732 height 403
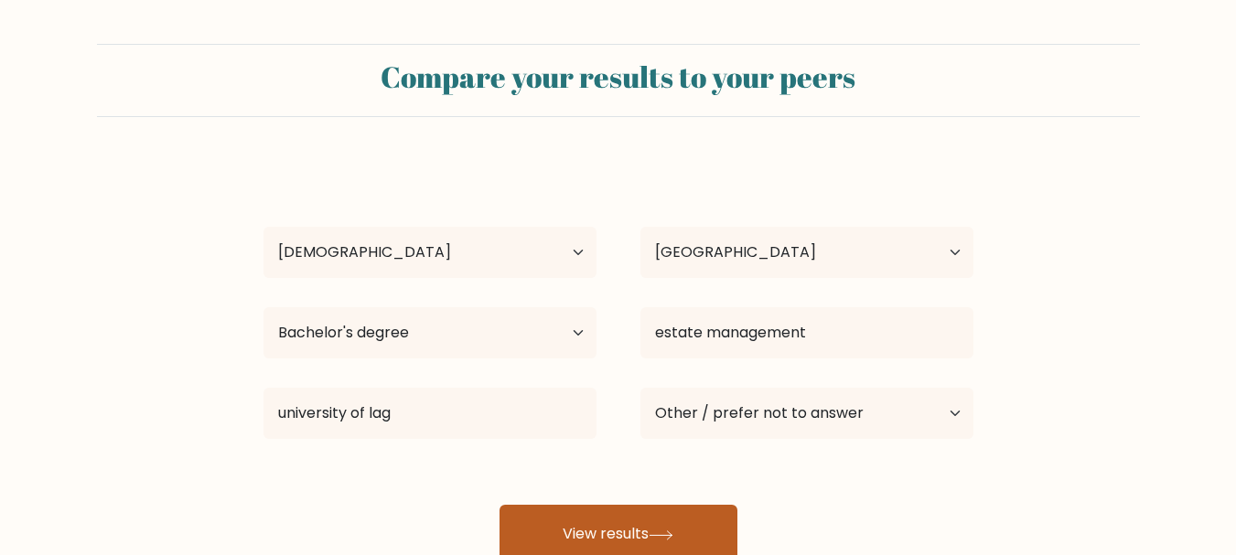
click at [667, 519] on button "View results" at bounding box center [619, 534] width 238 height 59
